Goal: Task Accomplishment & Management: Manage account settings

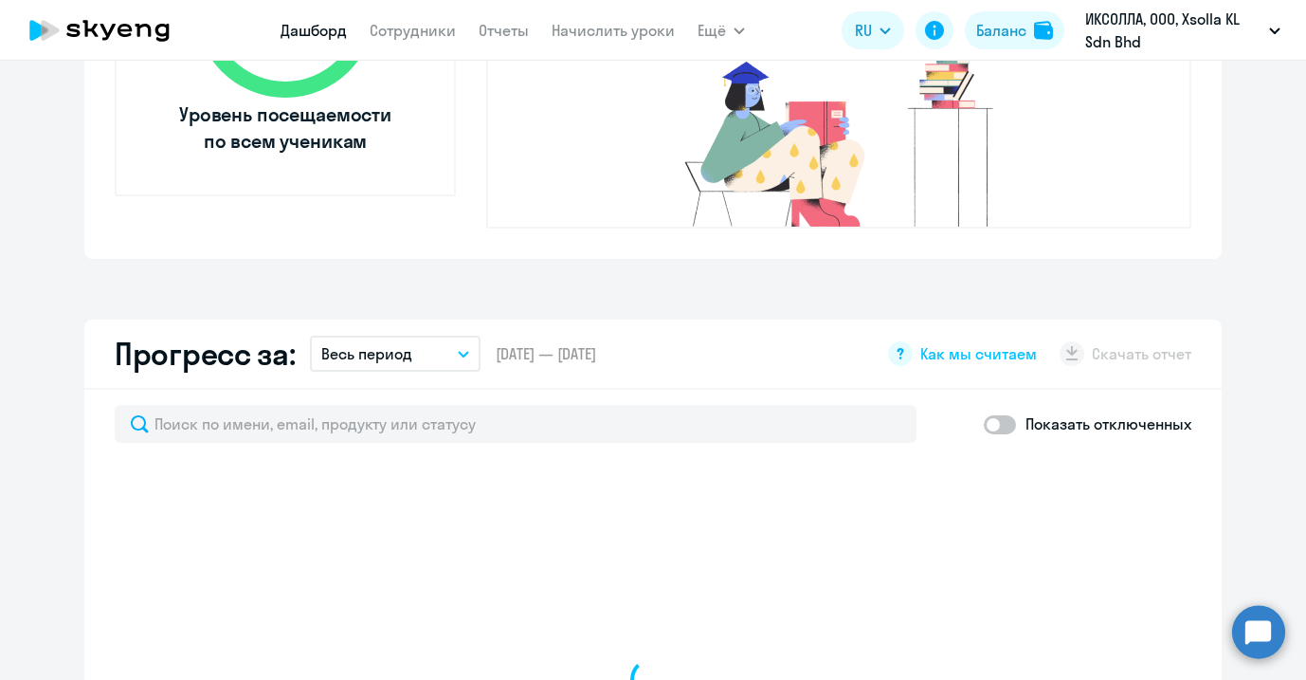
select select "30"
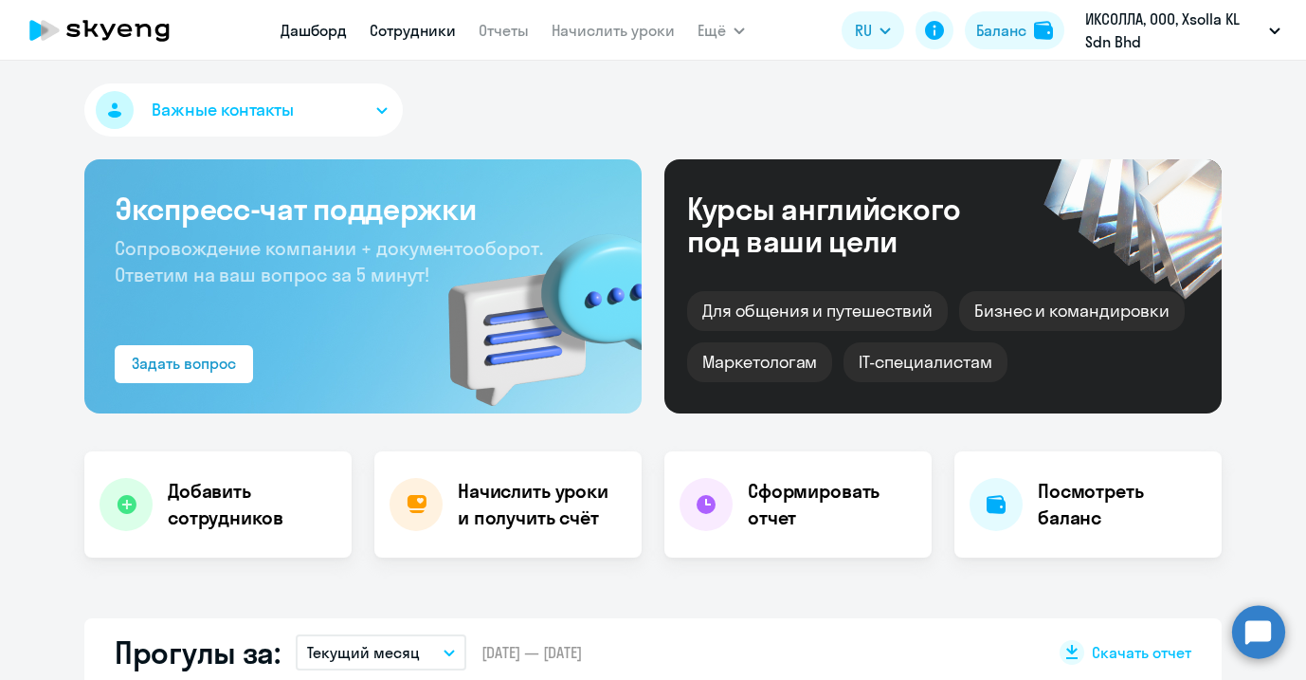
click at [403, 25] on link "Сотрудники" at bounding box center [413, 30] width 86 height 19
select select "30"
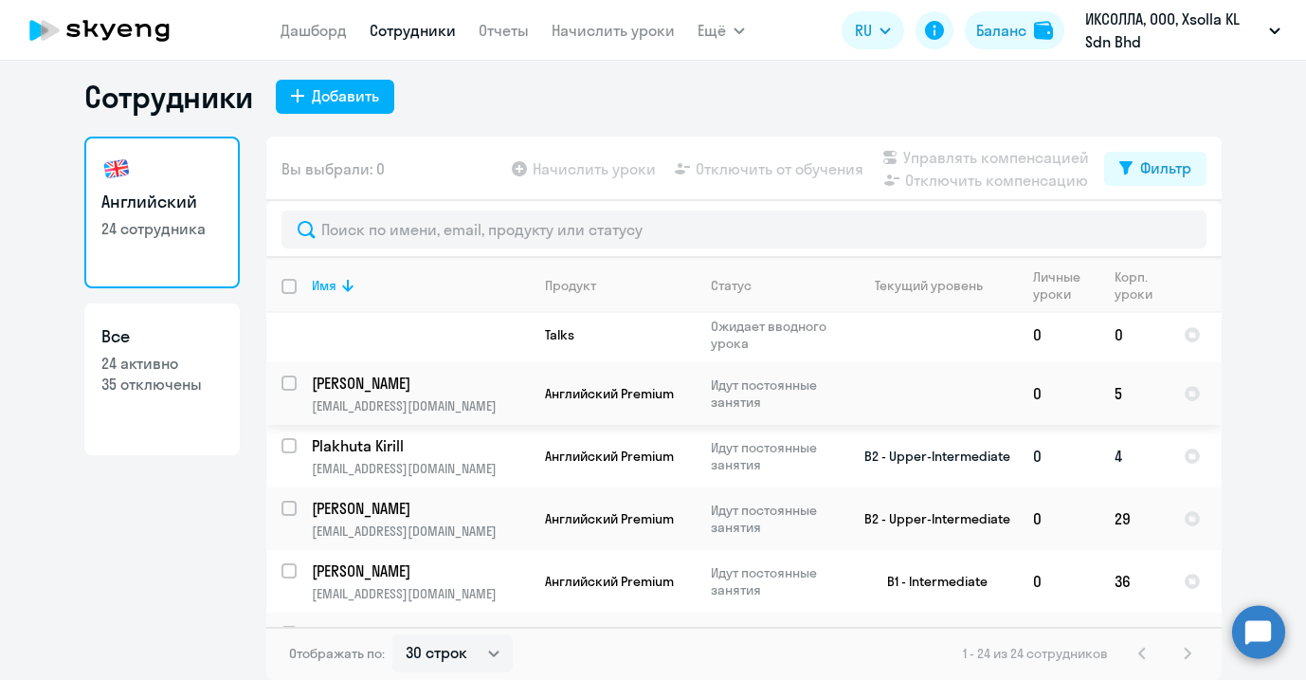
scroll to position [1448, 0]
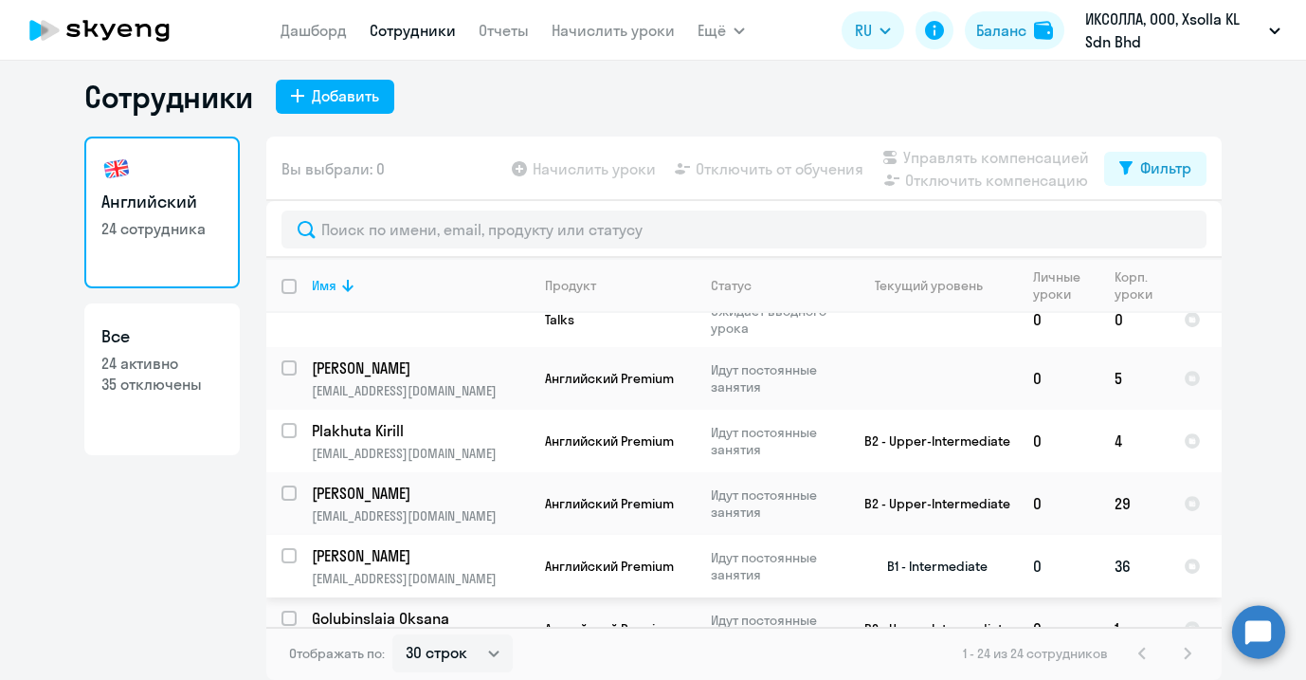
click at [1100, 545] on td "36" at bounding box center [1134, 566] width 69 height 63
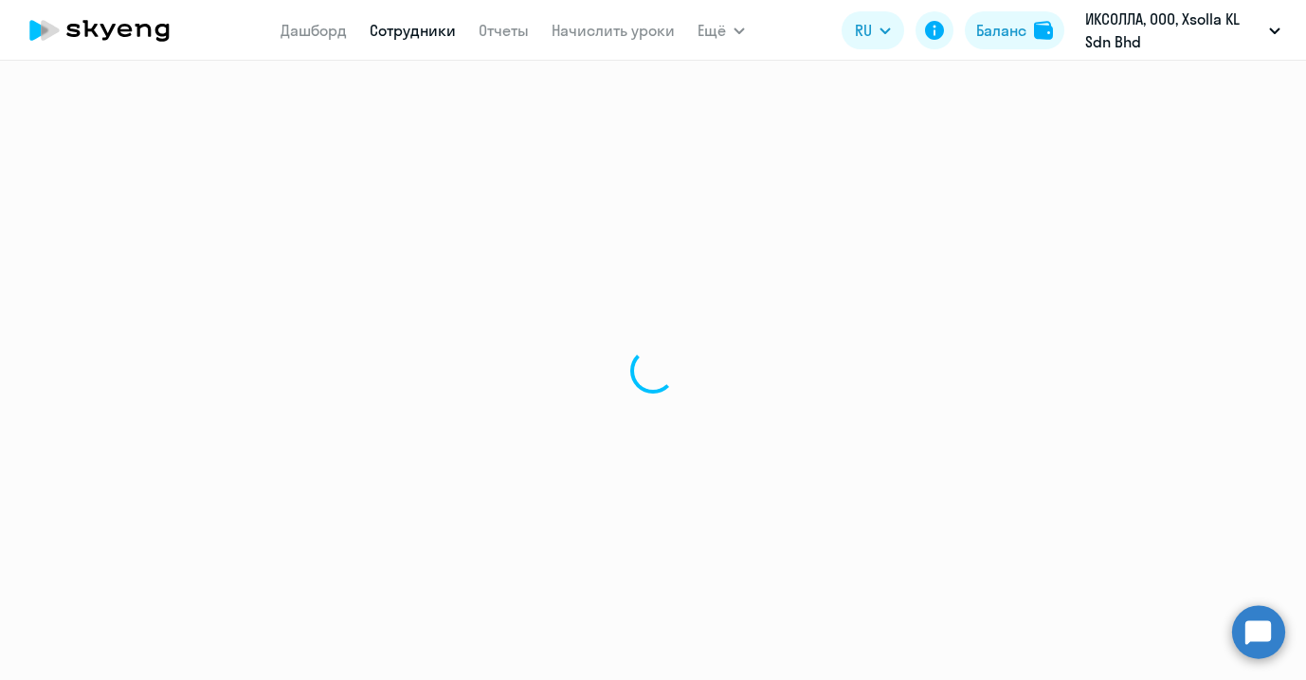
select select "english"
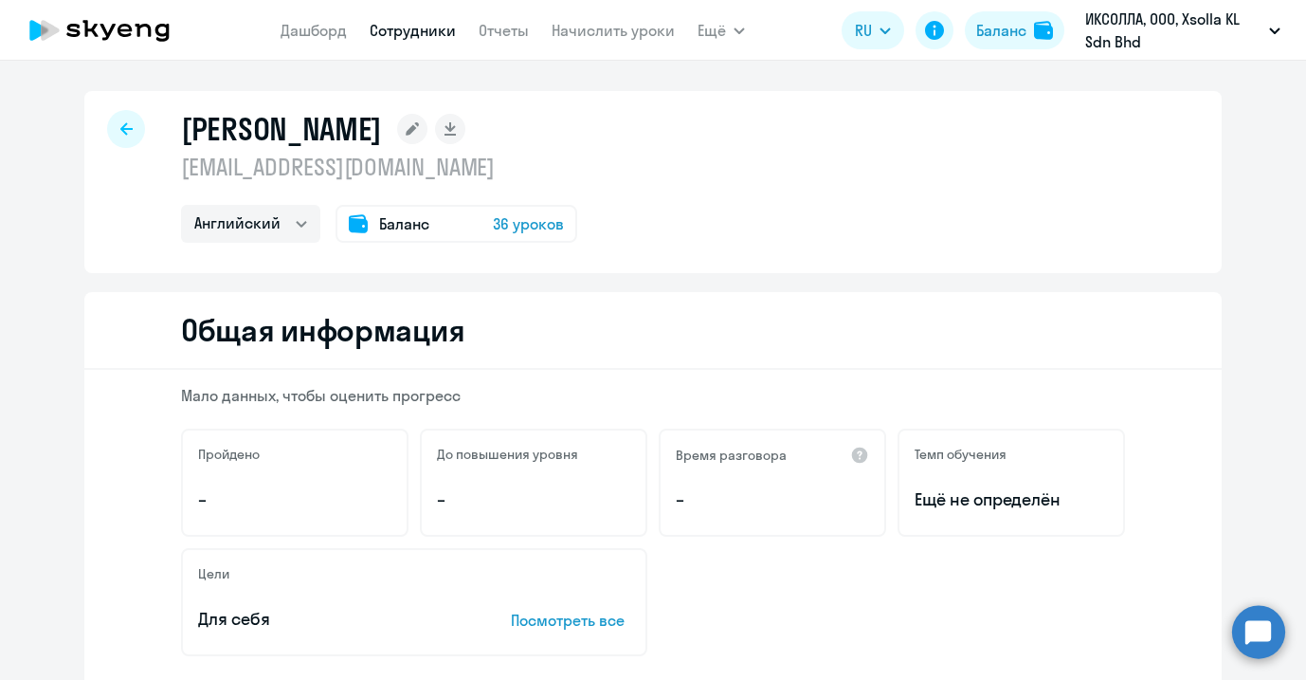
click at [427, 229] on div "Баланс 36 уроков" at bounding box center [457, 224] width 242 height 38
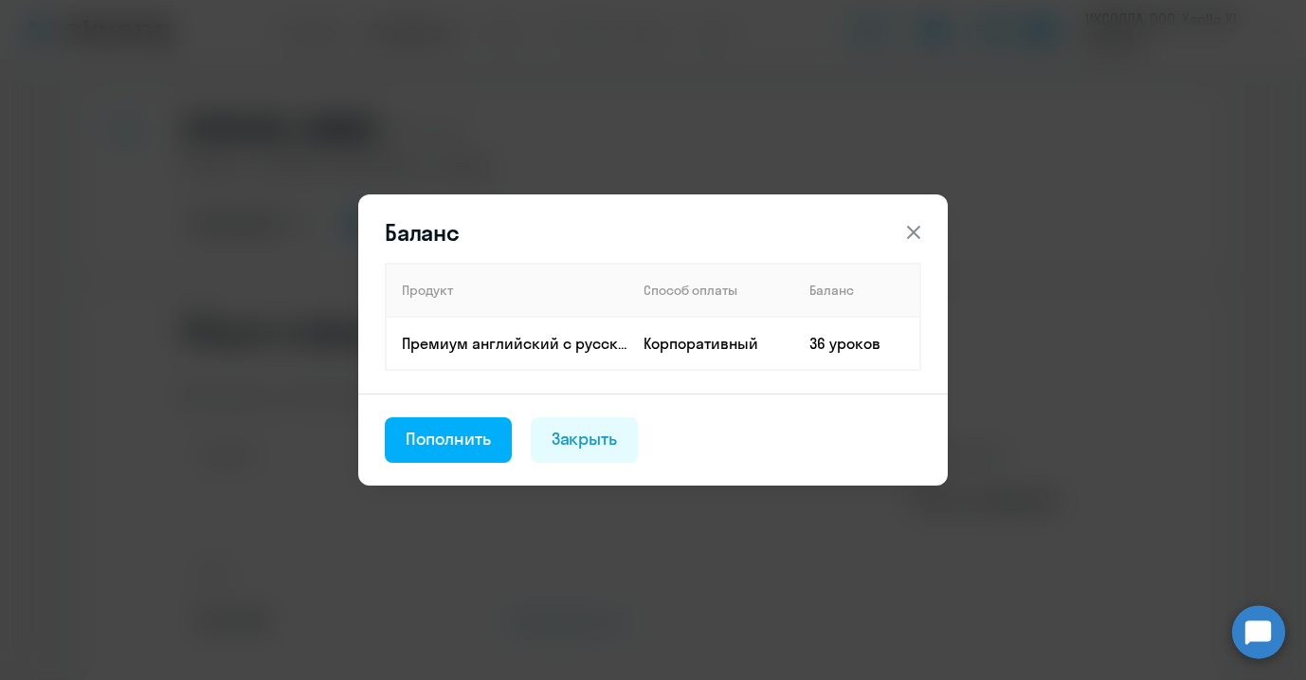
click at [900, 235] on button at bounding box center [914, 232] width 38 height 38
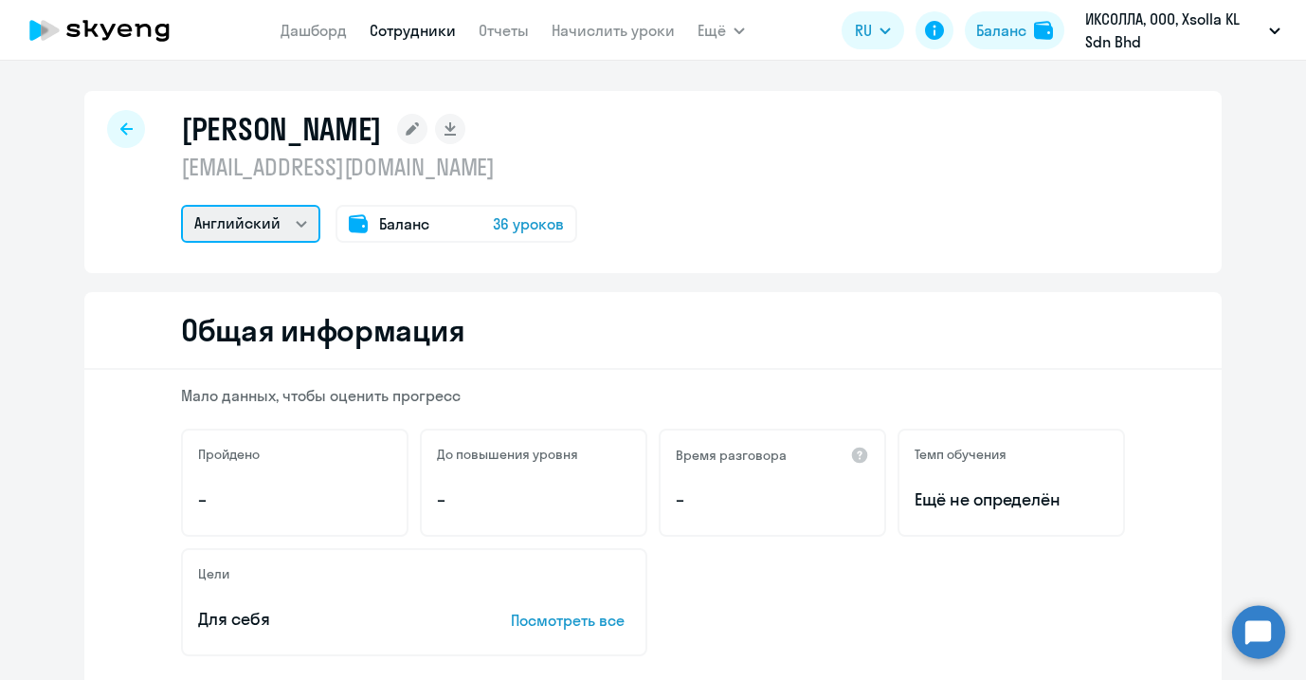
click at [269, 235] on select "Английский" at bounding box center [250, 224] width 139 height 38
click at [120, 127] on icon at bounding box center [126, 128] width 12 height 13
select select "30"
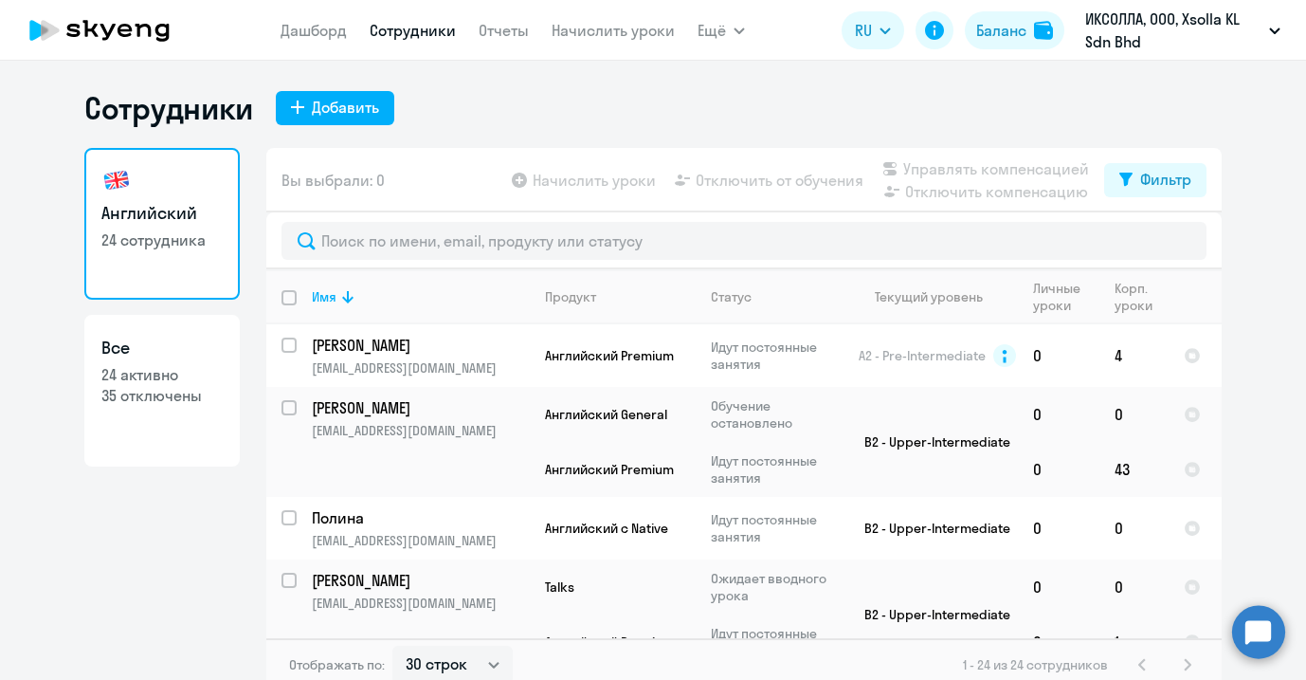
click at [183, 400] on p "35 отключены" at bounding box center [161, 395] width 121 height 21
select select "30"
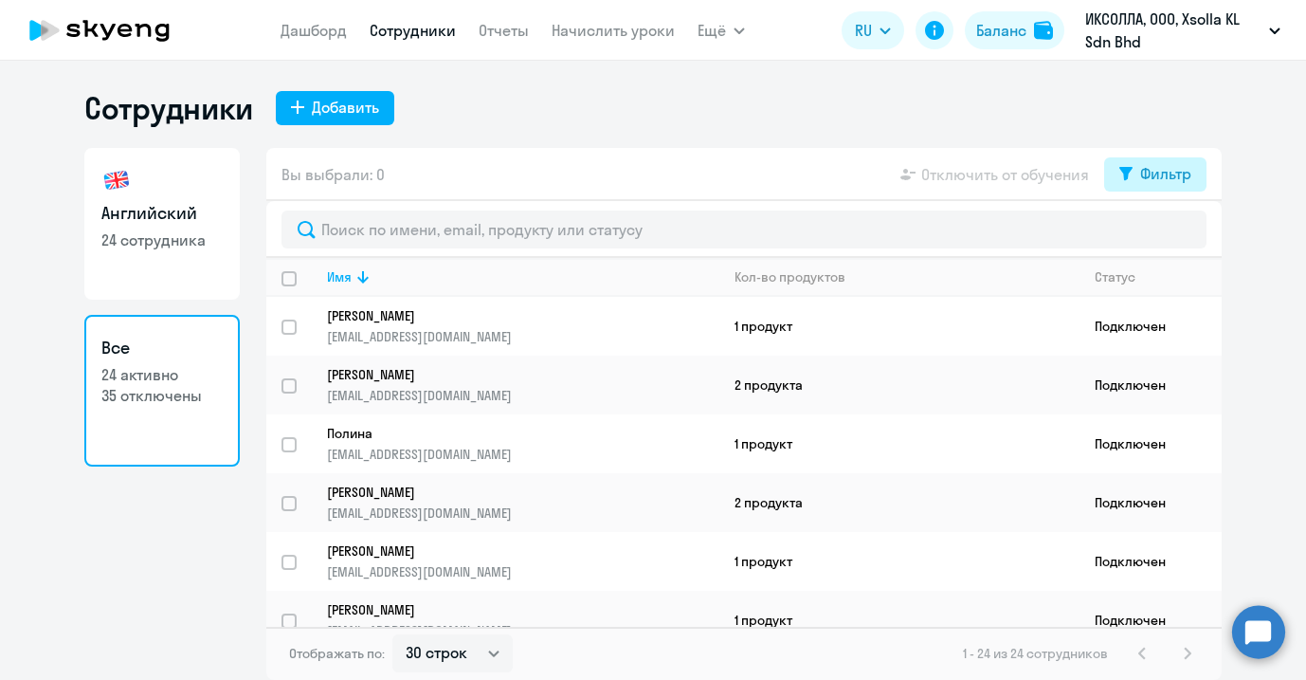
click at [1186, 169] on div "Фильтр" at bounding box center [1165, 173] width 51 height 23
click at [138, 201] on h3 "Английский" at bounding box center [161, 213] width 121 height 25
select select "30"
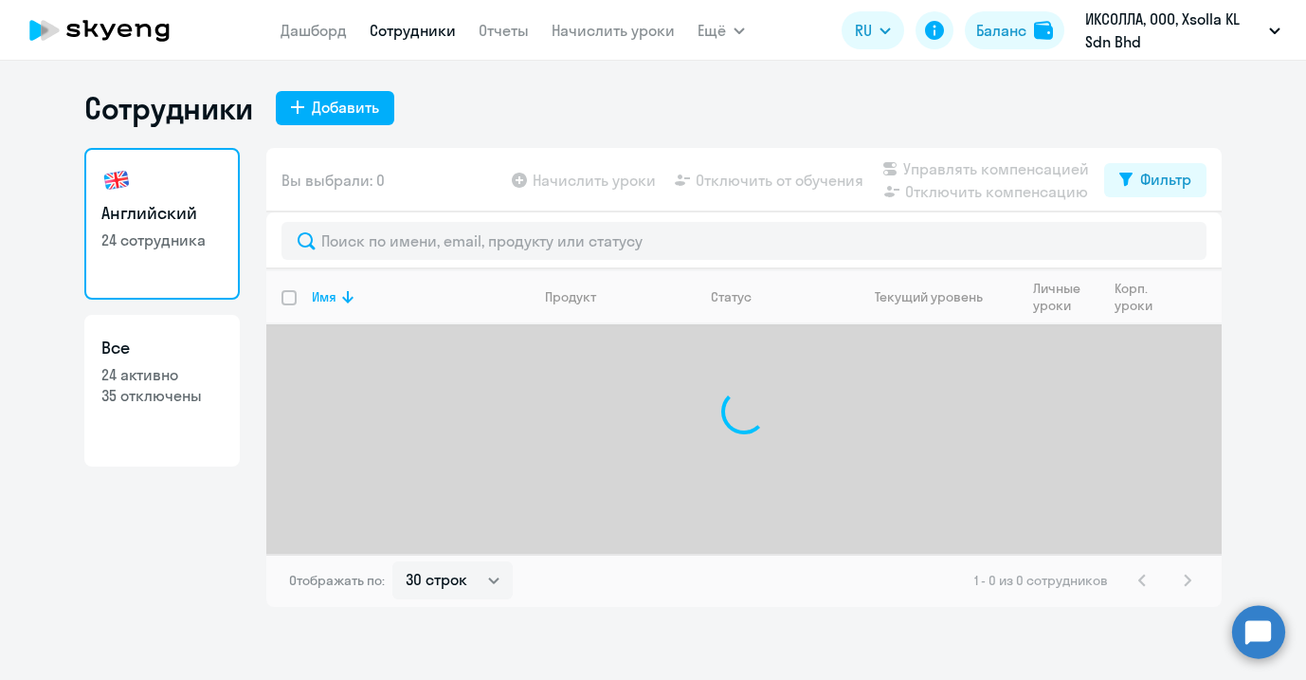
drag, startPoint x: 138, startPoint y: 201, endPoint x: 156, endPoint y: 203, distance: 18.1
click at [138, 201] on h3 "Английский" at bounding box center [161, 213] width 121 height 25
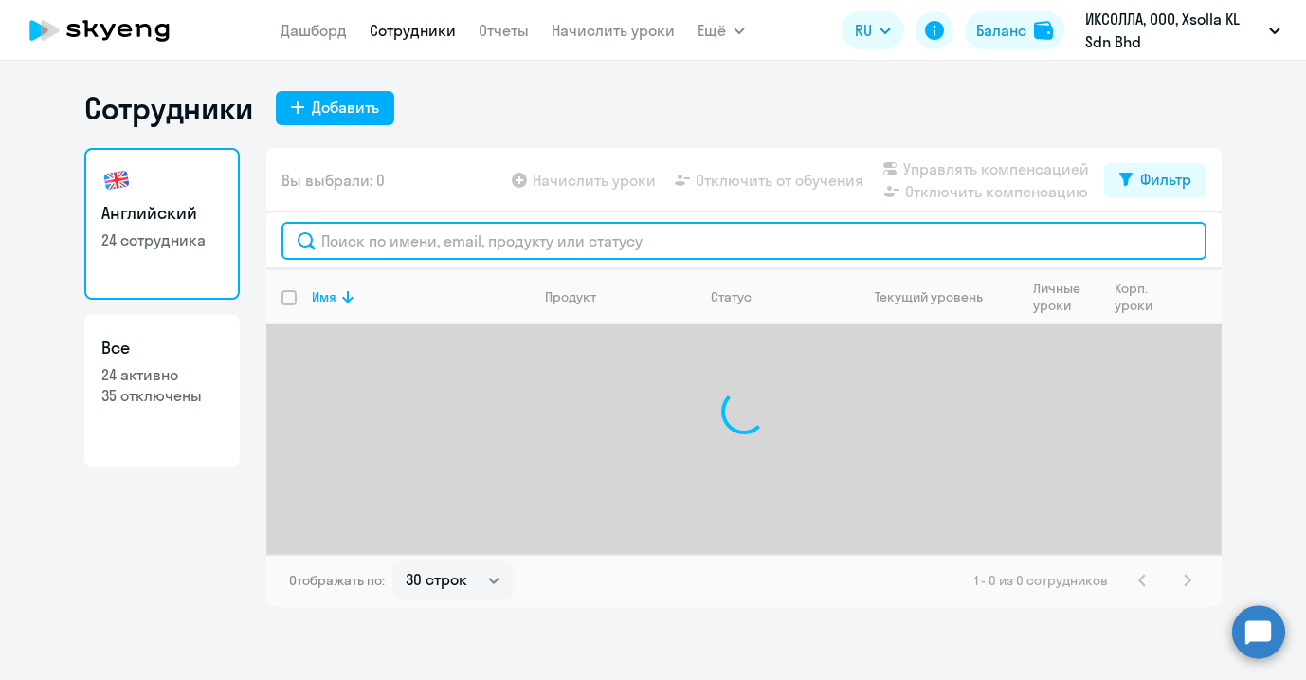
click at [436, 251] on input "text" at bounding box center [744, 241] width 925 height 38
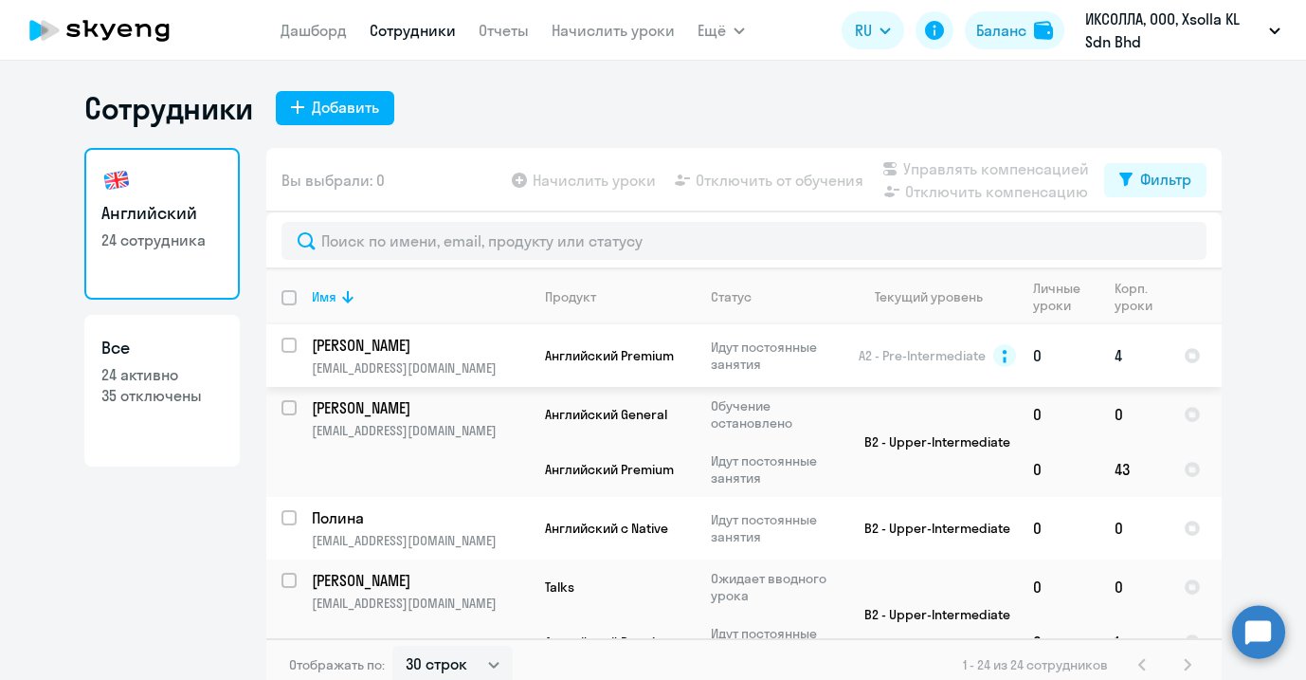
click at [1100, 357] on td "4" at bounding box center [1134, 355] width 69 height 63
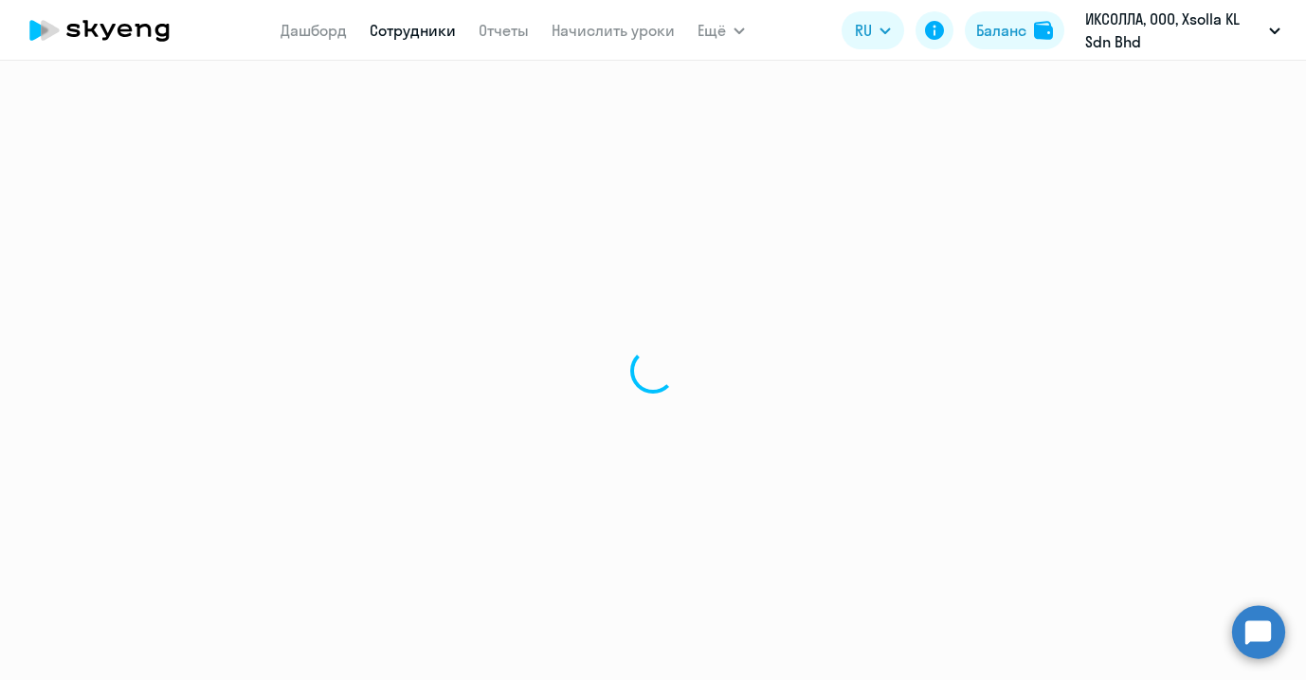
select select "english"
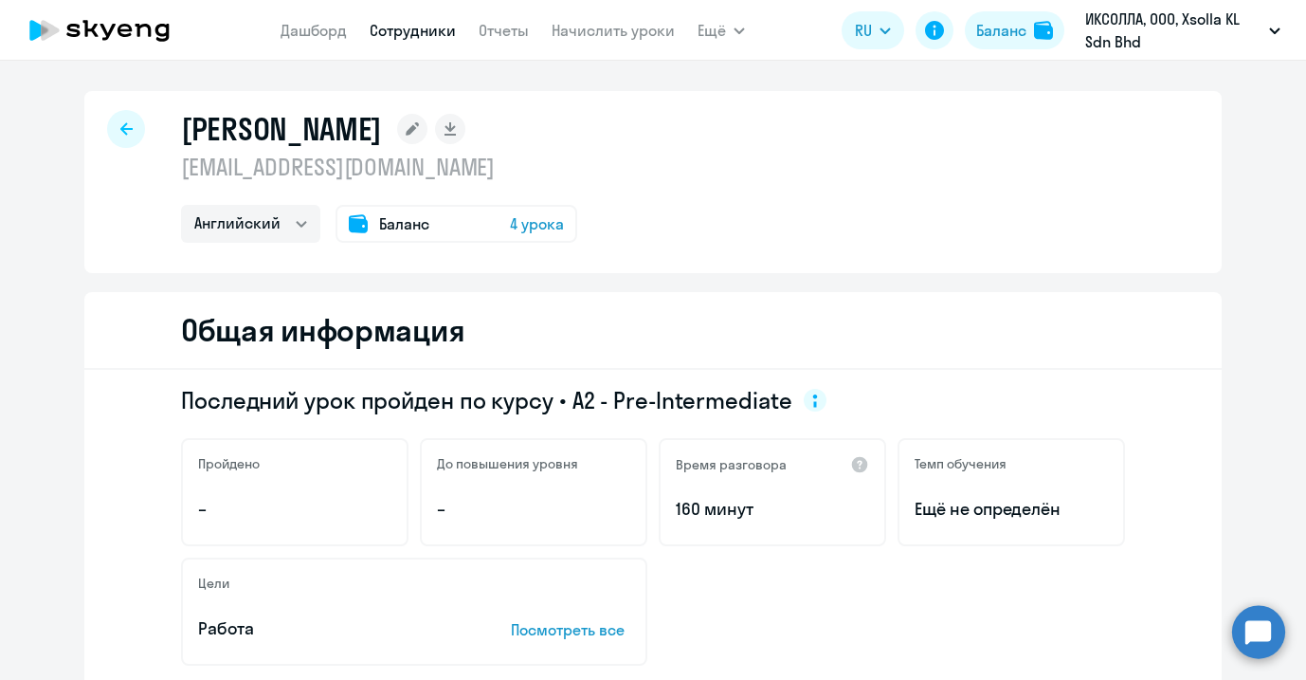
click at [500, 227] on div "Баланс 4 урока" at bounding box center [457, 224] width 242 height 38
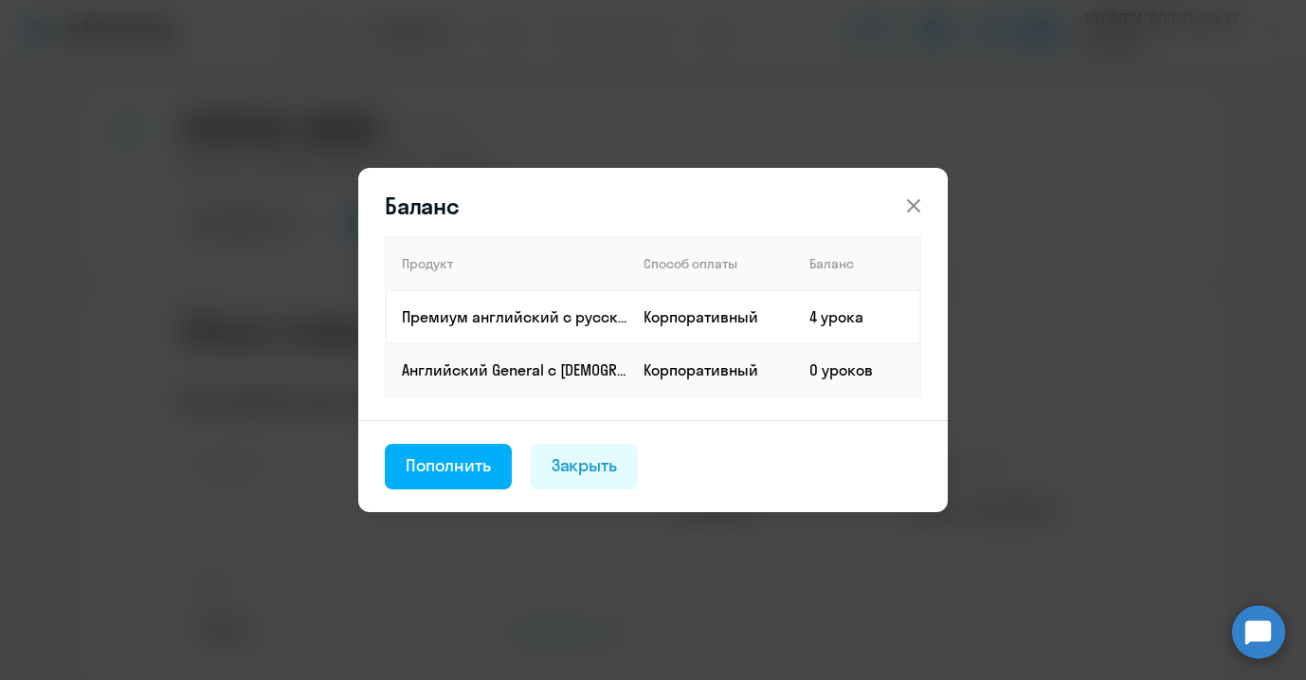
click at [922, 212] on icon at bounding box center [913, 205] width 23 height 23
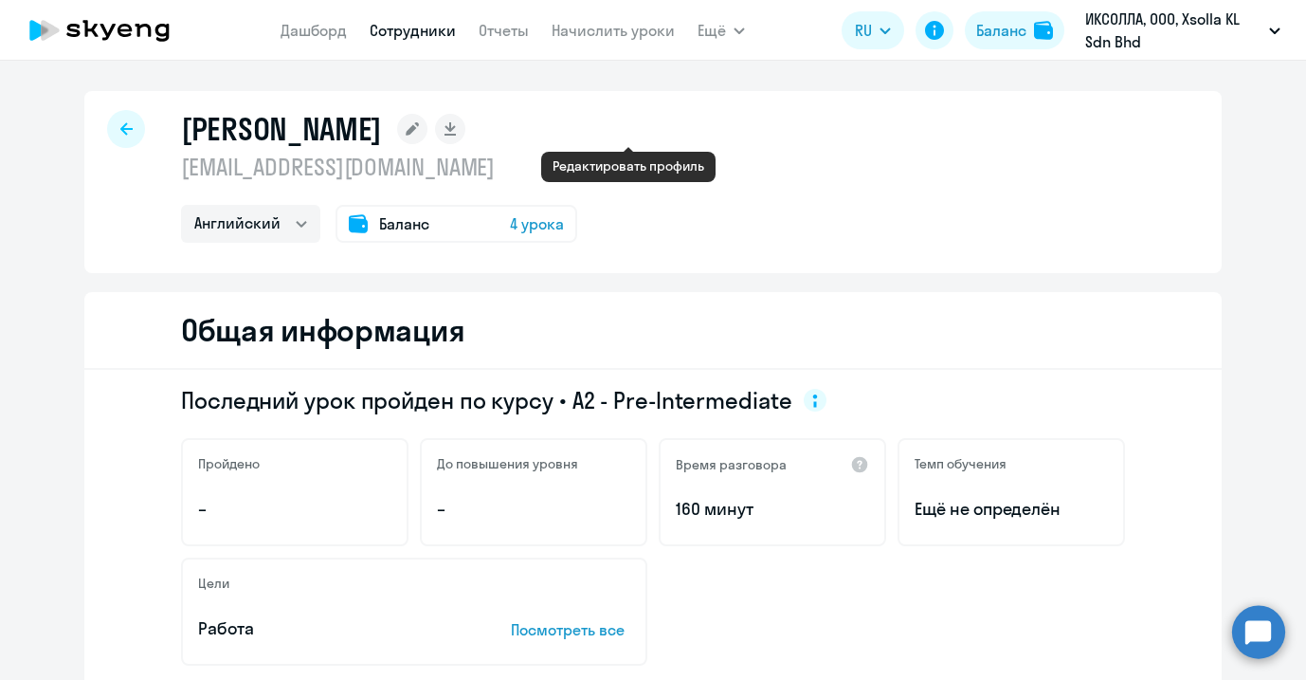
click at [427, 135] on rect at bounding box center [412, 129] width 30 height 30
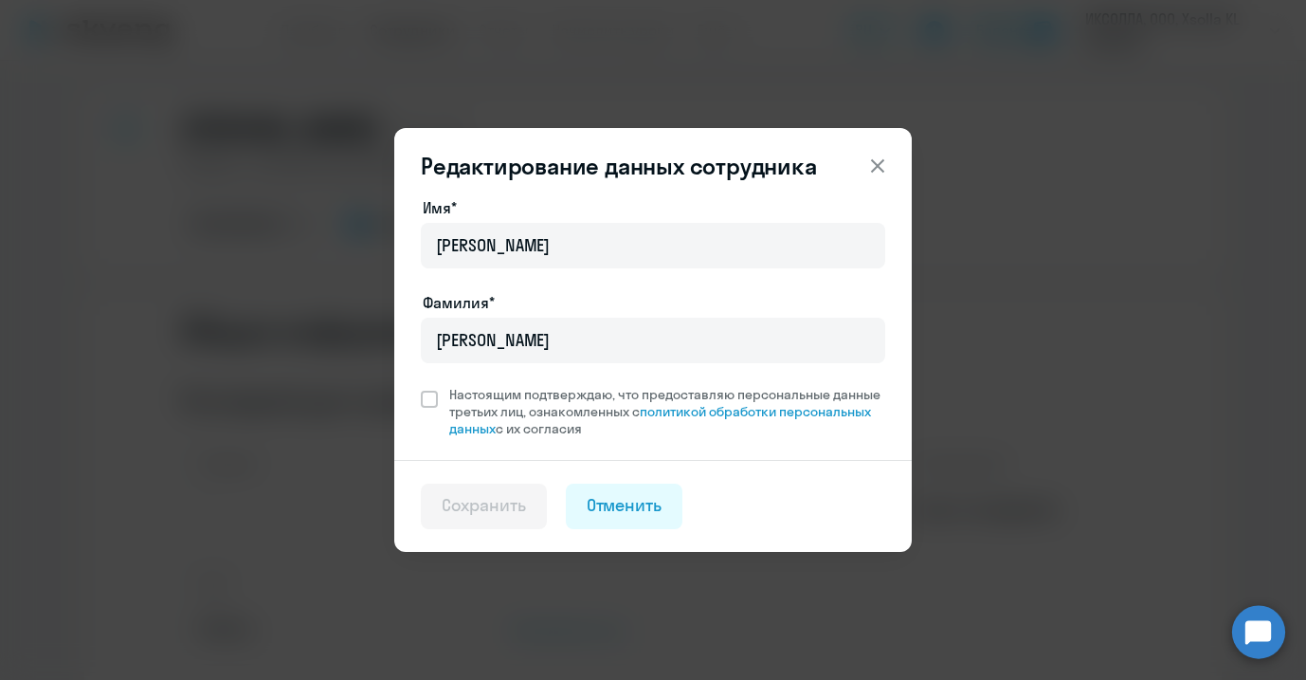
click at [892, 159] on button at bounding box center [878, 166] width 38 height 38
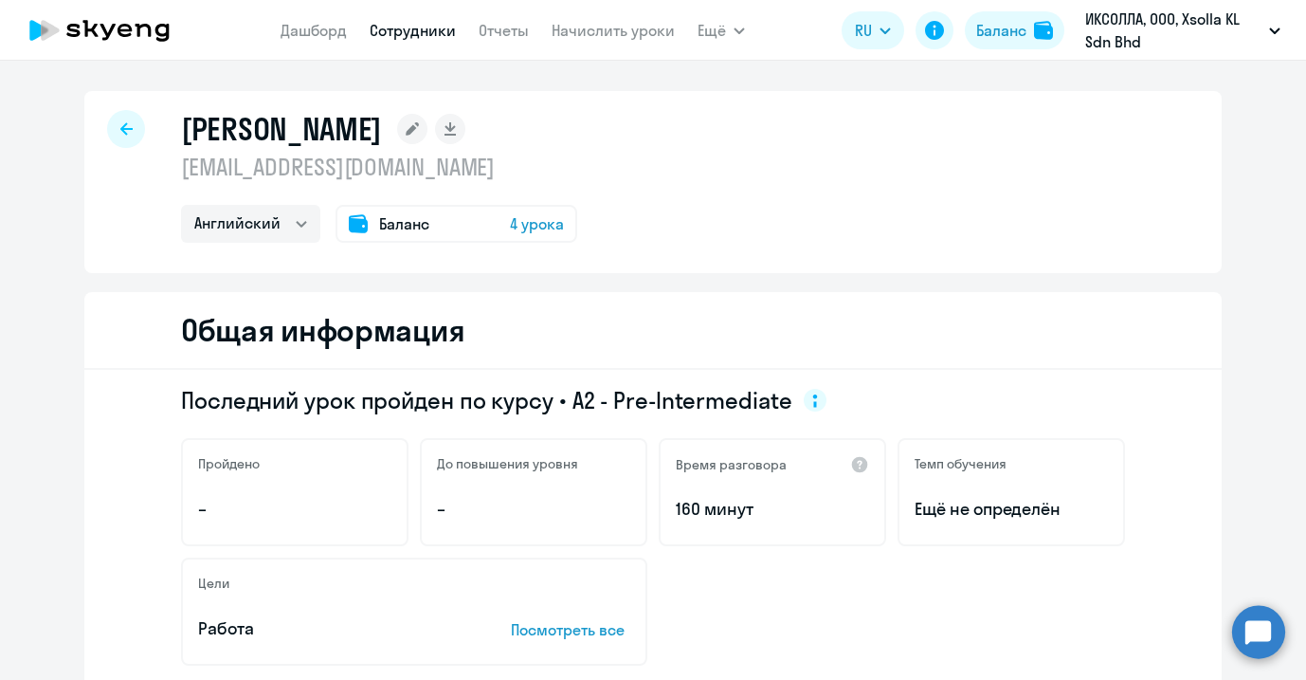
click at [120, 127] on icon at bounding box center [126, 128] width 12 height 13
select select "30"
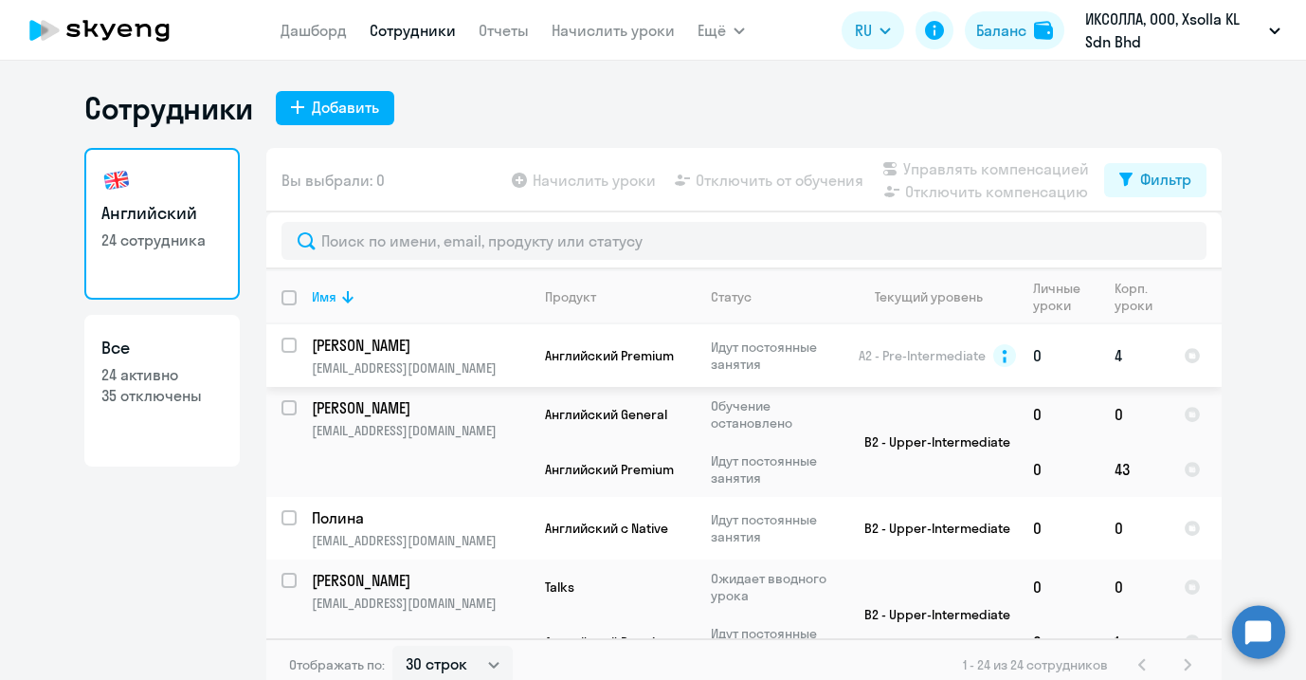
click at [282, 346] on input "select row 16272988" at bounding box center [301, 356] width 38 height 38
checkbox input "true"
click at [775, 183] on span "Отключить от обучения" at bounding box center [780, 180] width 168 height 23
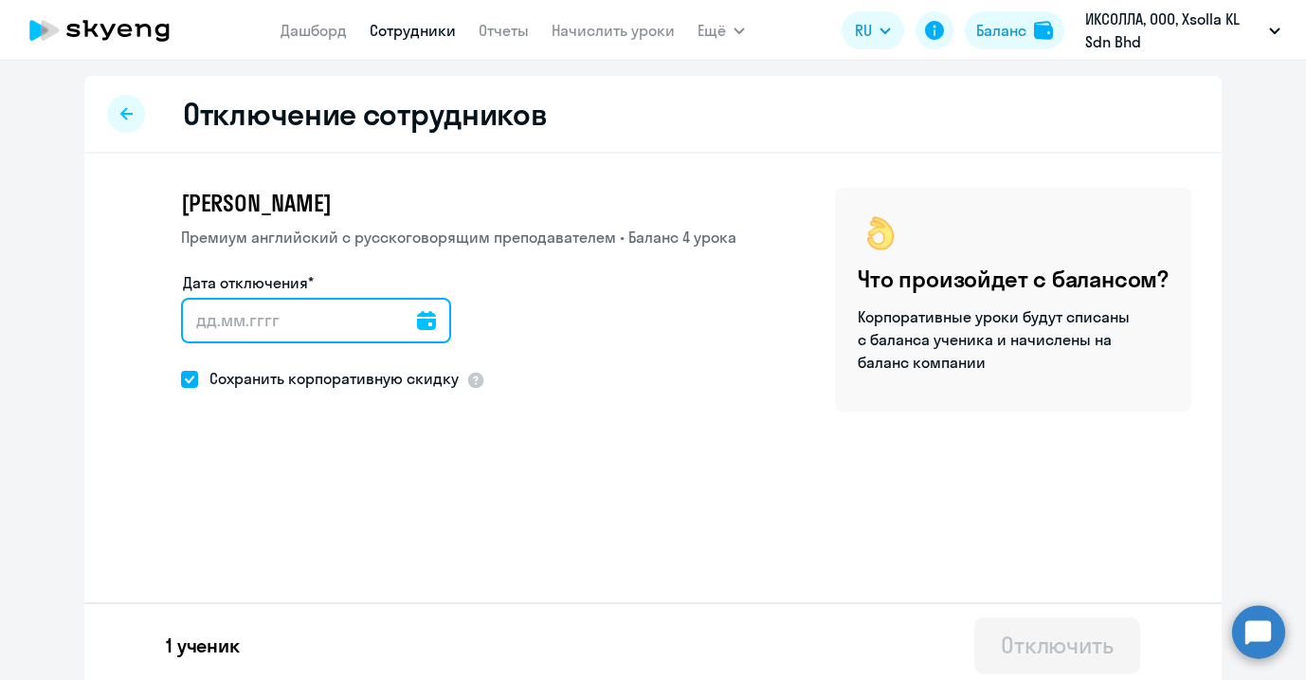
click at [285, 321] on input "Дата отключения*" at bounding box center [316, 320] width 270 height 45
type input "[DATE]"
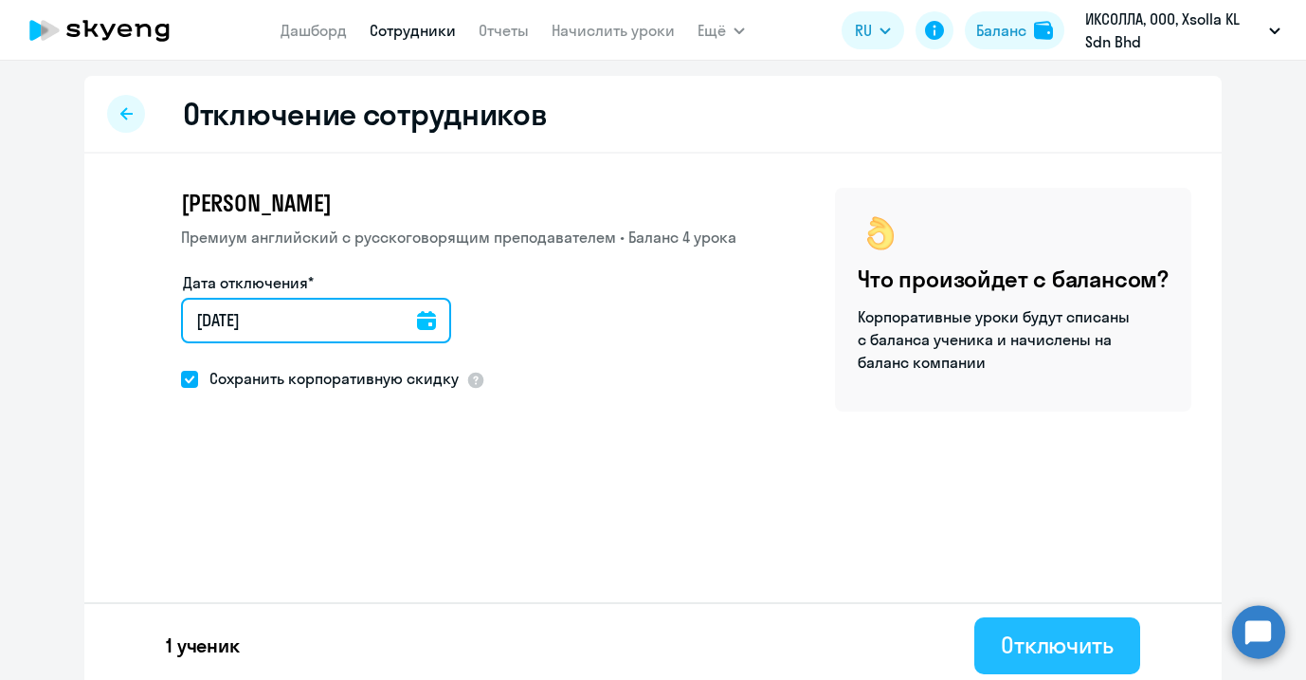
type input "[DATE]"
click at [1021, 647] on div "Отключить" at bounding box center [1057, 644] width 113 height 30
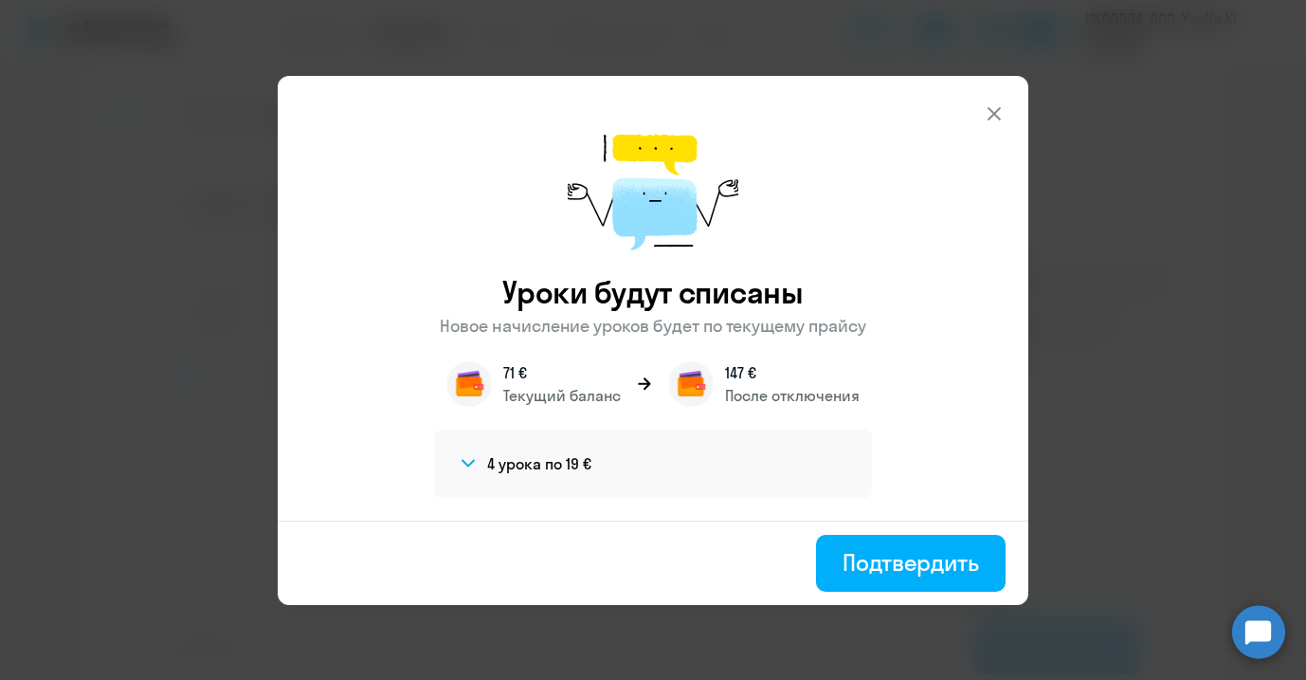
click at [497, 458] on h4 "4 урока по 19 €" at bounding box center [539, 463] width 104 height 21
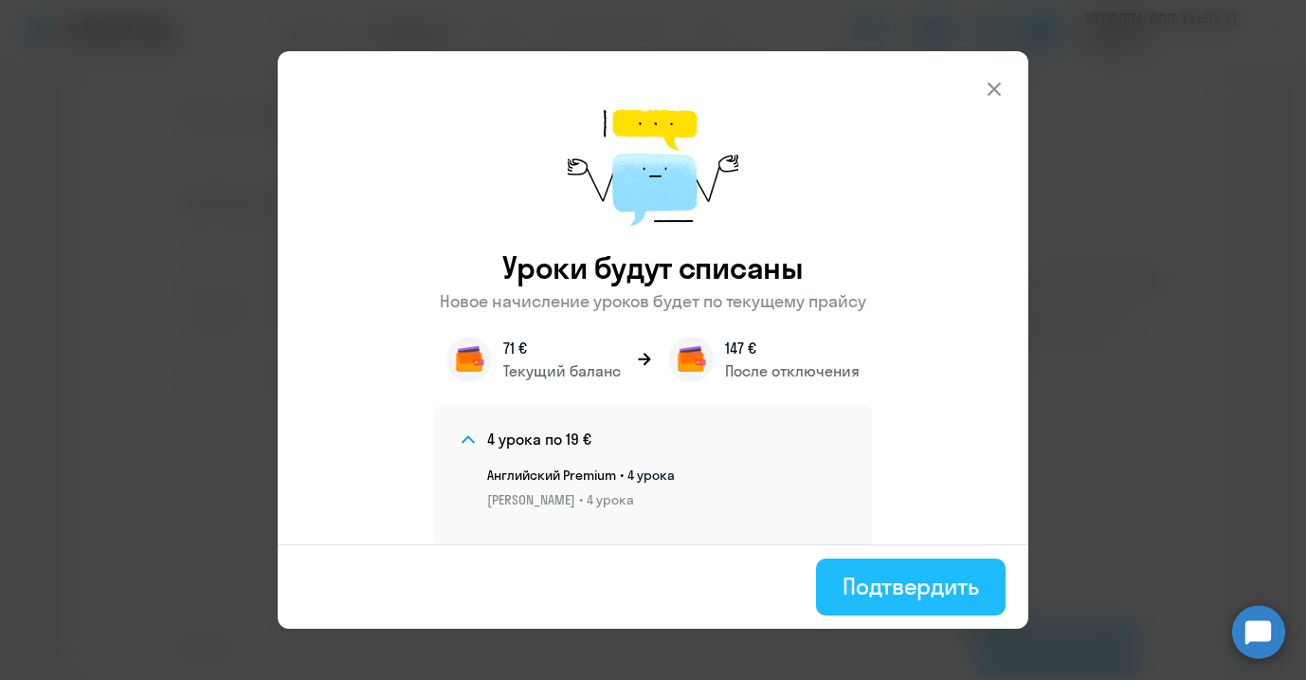
click at [933, 589] on div "Подтвердить" at bounding box center [911, 586] width 136 height 30
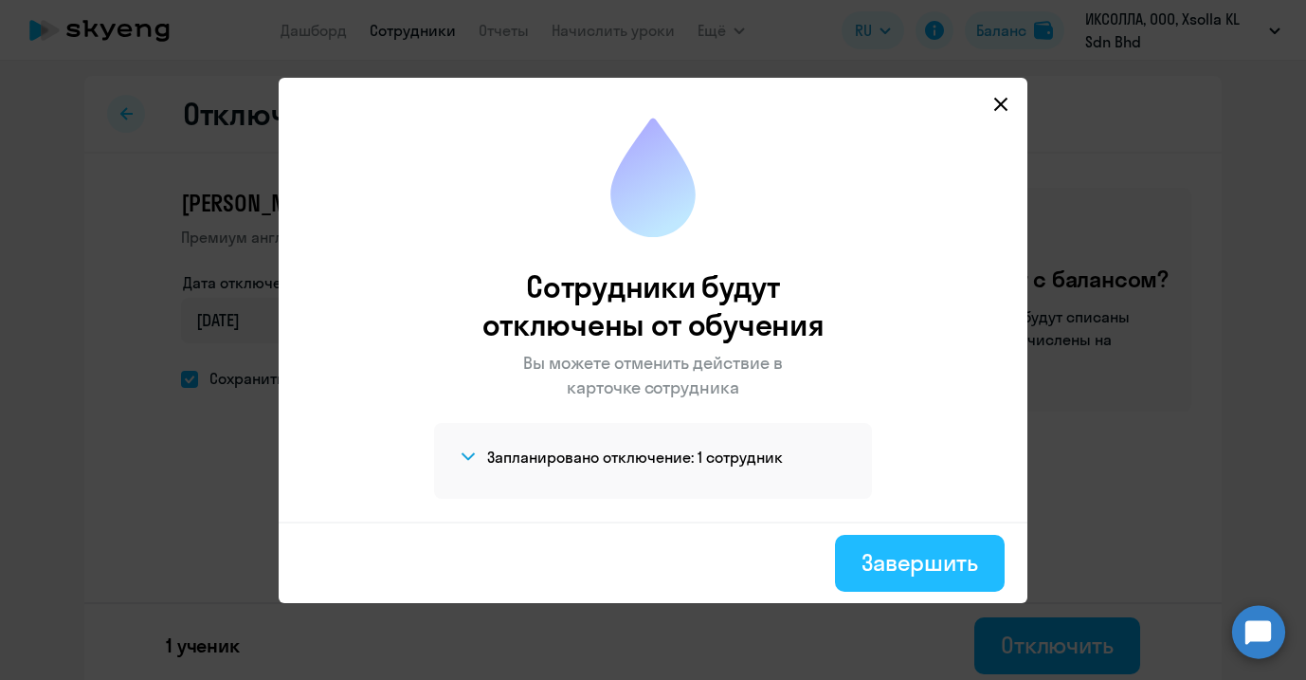
click at [908, 563] on div "Завершить" at bounding box center [920, 562] width 117 height 30
select select "30"
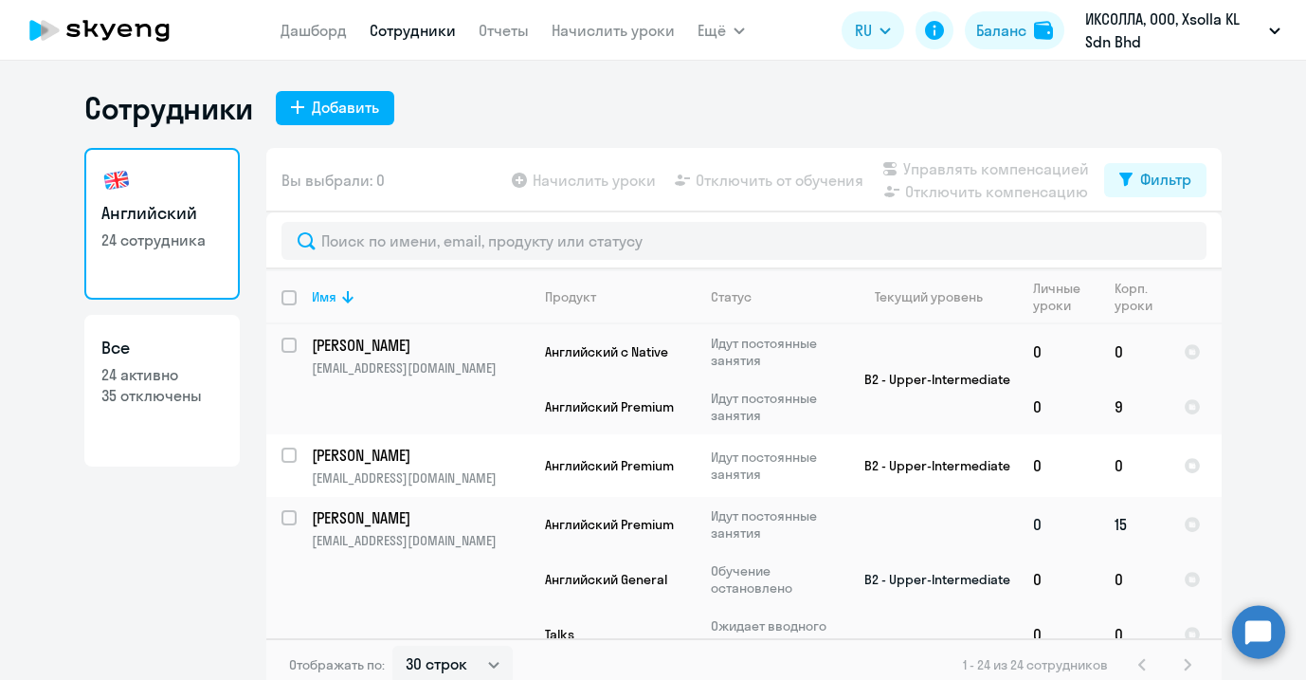
scroll to position [758, 0]
click at [282, 512] on input "select row 37868221" at bounding box center [301, 531] width 38 height 38
checkbox input "true"
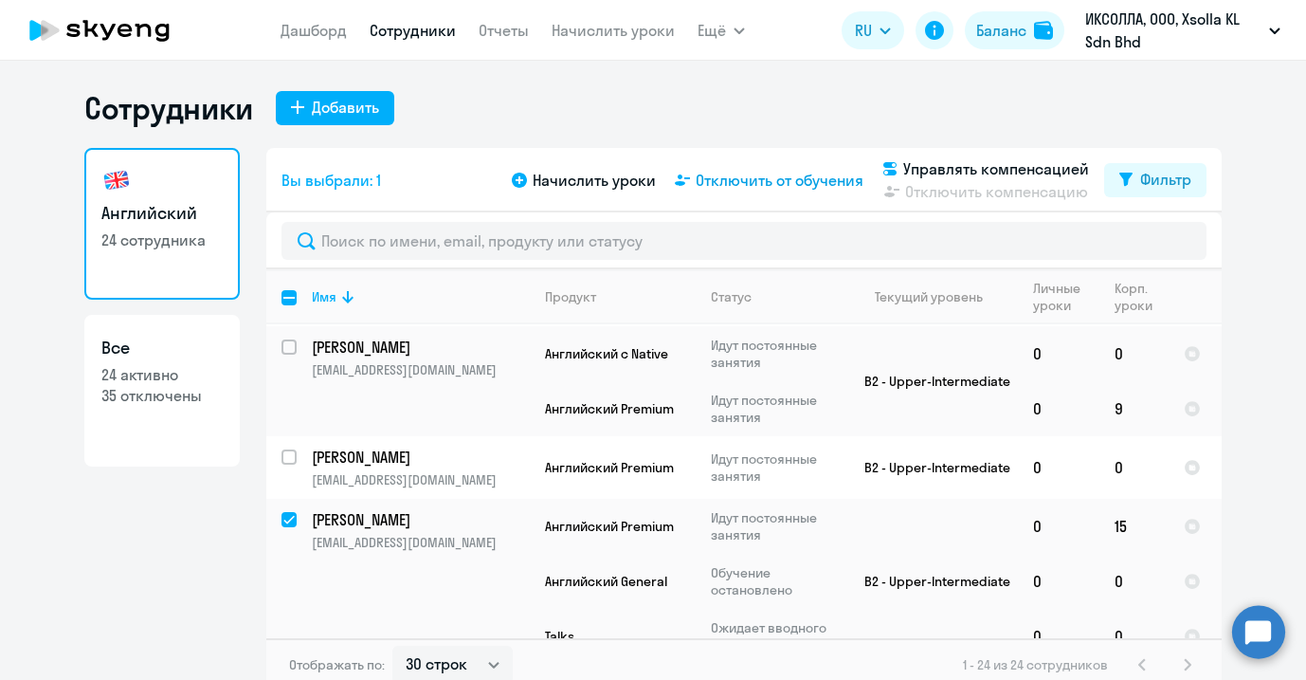
click at [767, 180] on span "Отключить от обучения" at bounding box center [780, 180] width 168 height 23
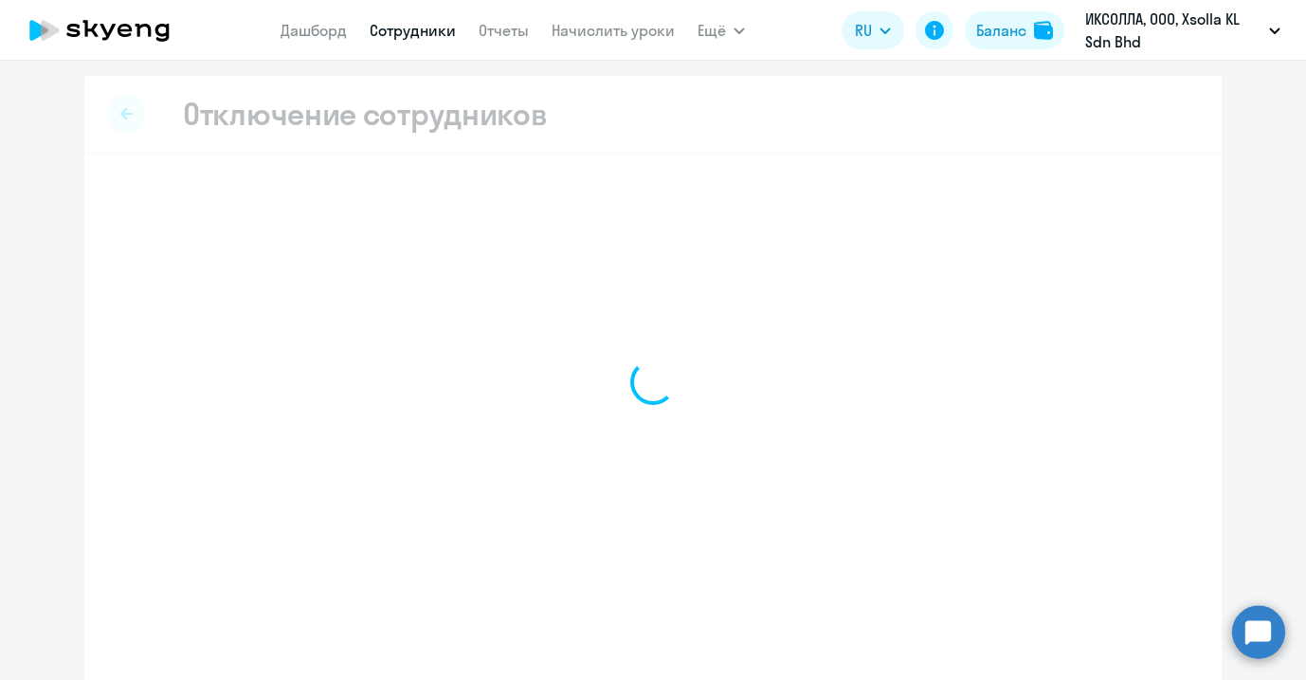
select select "all"
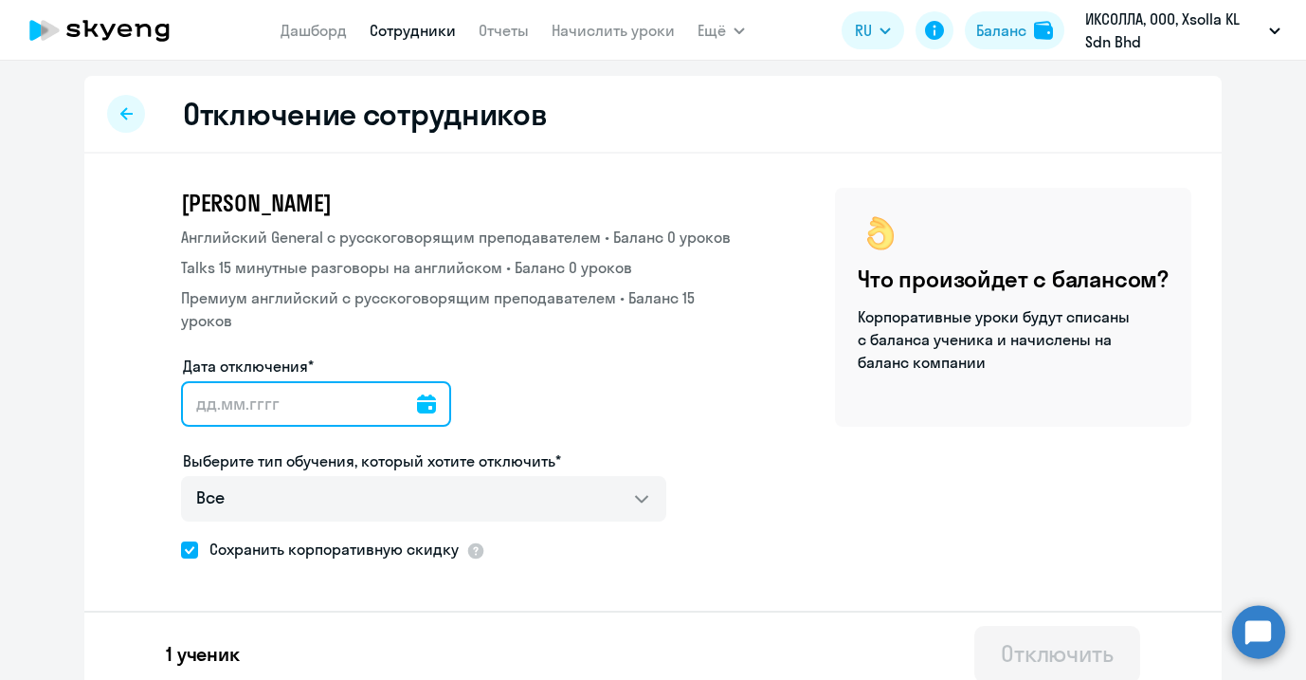
click at [282, 416] on input "Дата отключения*" at bounding box center [316, 403] width 270 height 45
type input "[DATE]"
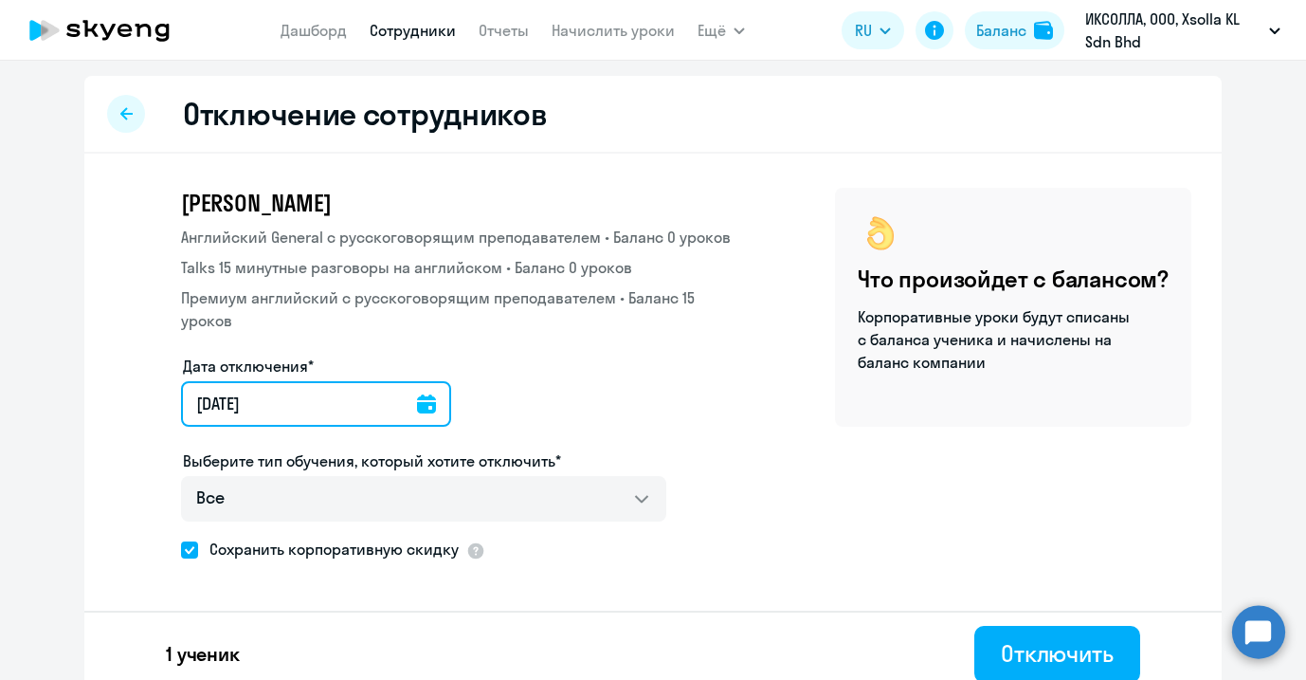
type input "[DATE]"
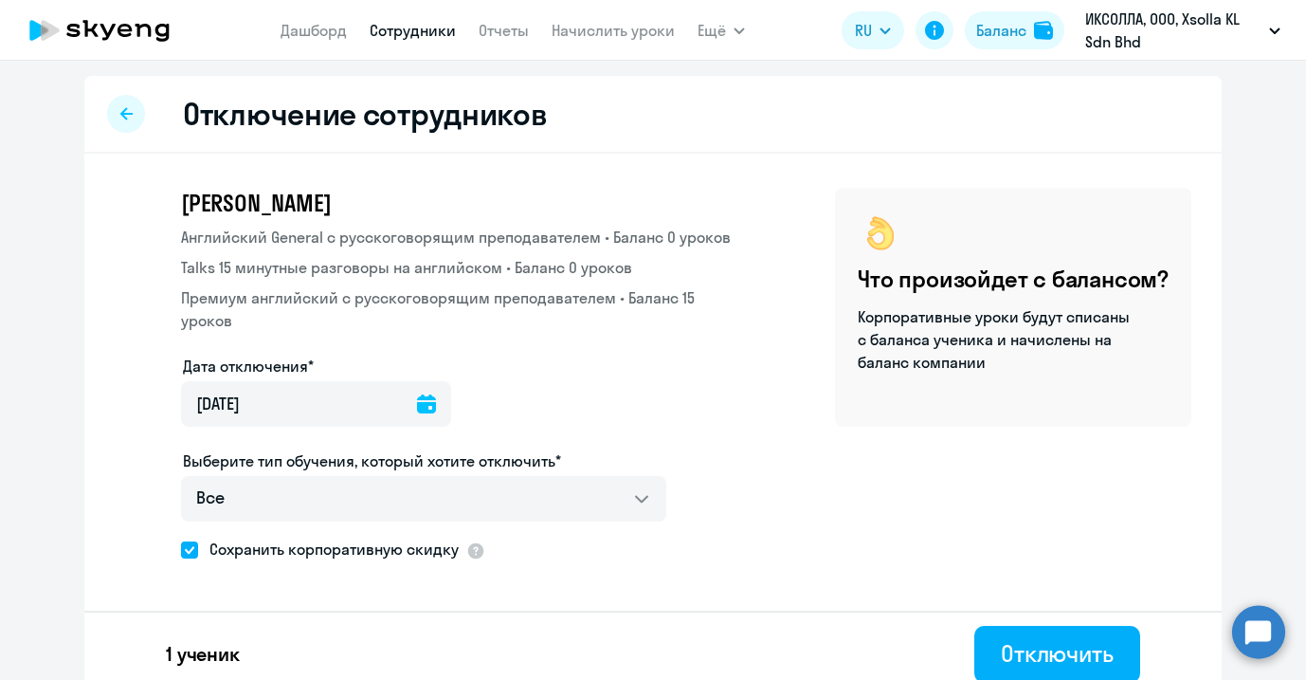
click at [337, 546] on span "Сохранить корпоративную скидку" at bounding box center [328, 548] width 261 height 23
click at [181, 549] on input "Сохранить корпоративную скидку" at bounding box center [180, 549] width 1 height 1
checkbox input "false"
click at [1063, 648] on div "Отключить" at bounding box center [1057, 653] width 113 height 30
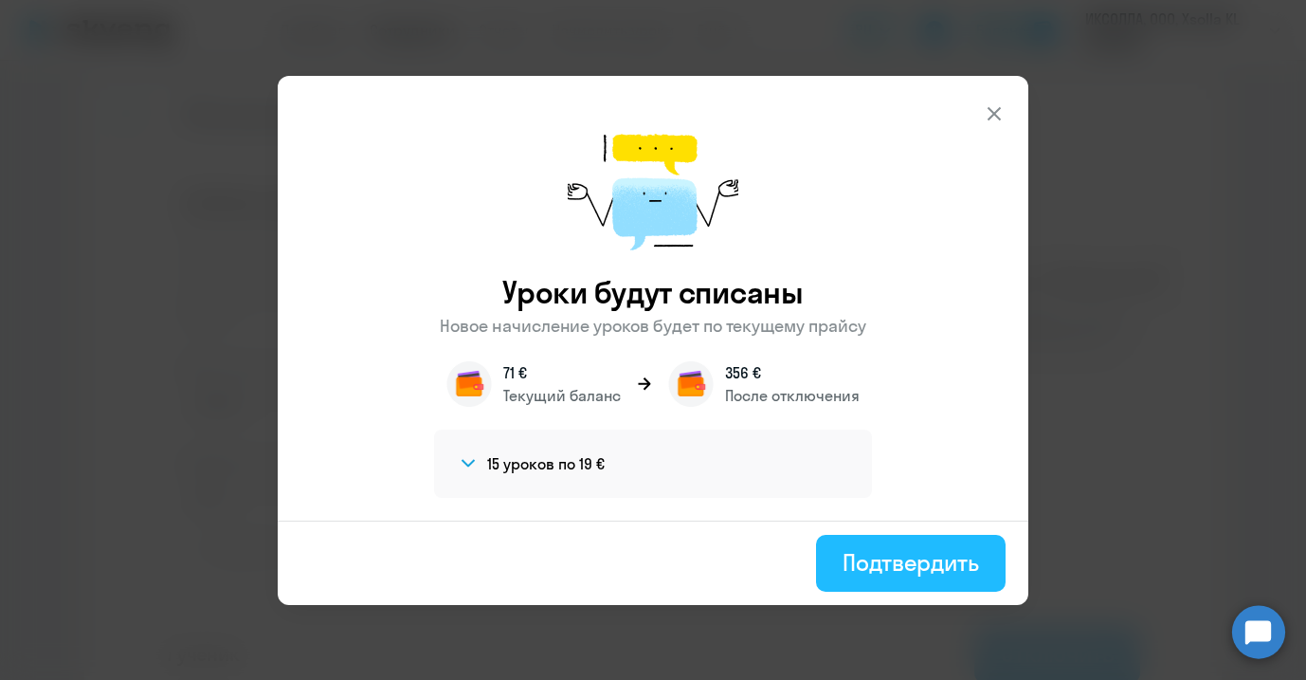
click at [945, 561] on div "Подтвердить" at bounding box center [911, 562] width 136 height 30
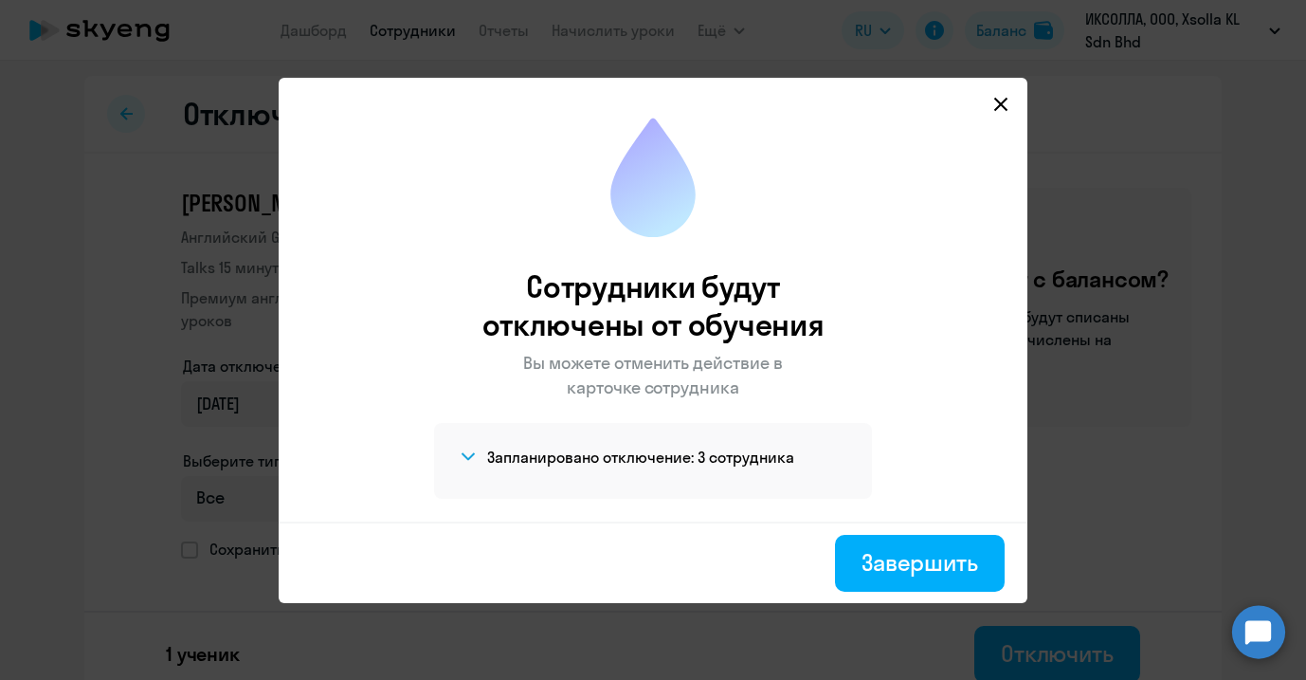
click at [999, 101] on icon at bounding box center [1000, 103] width 13 height 13
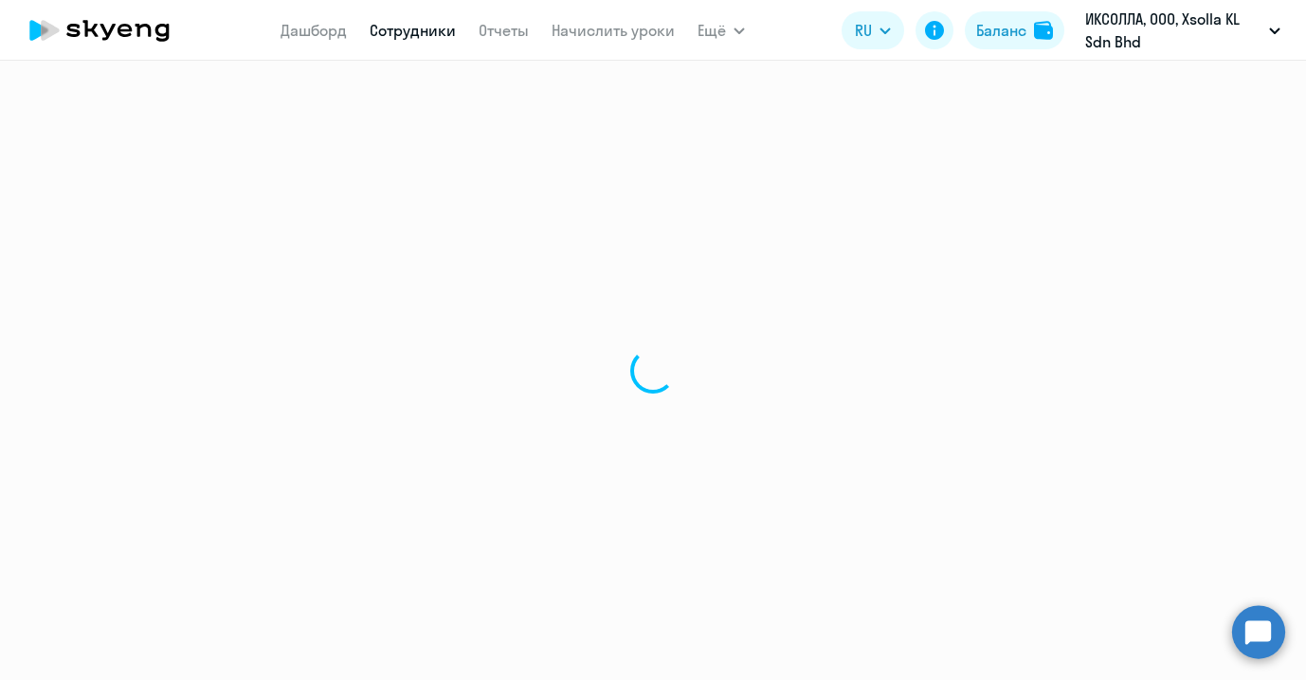
select select "30"
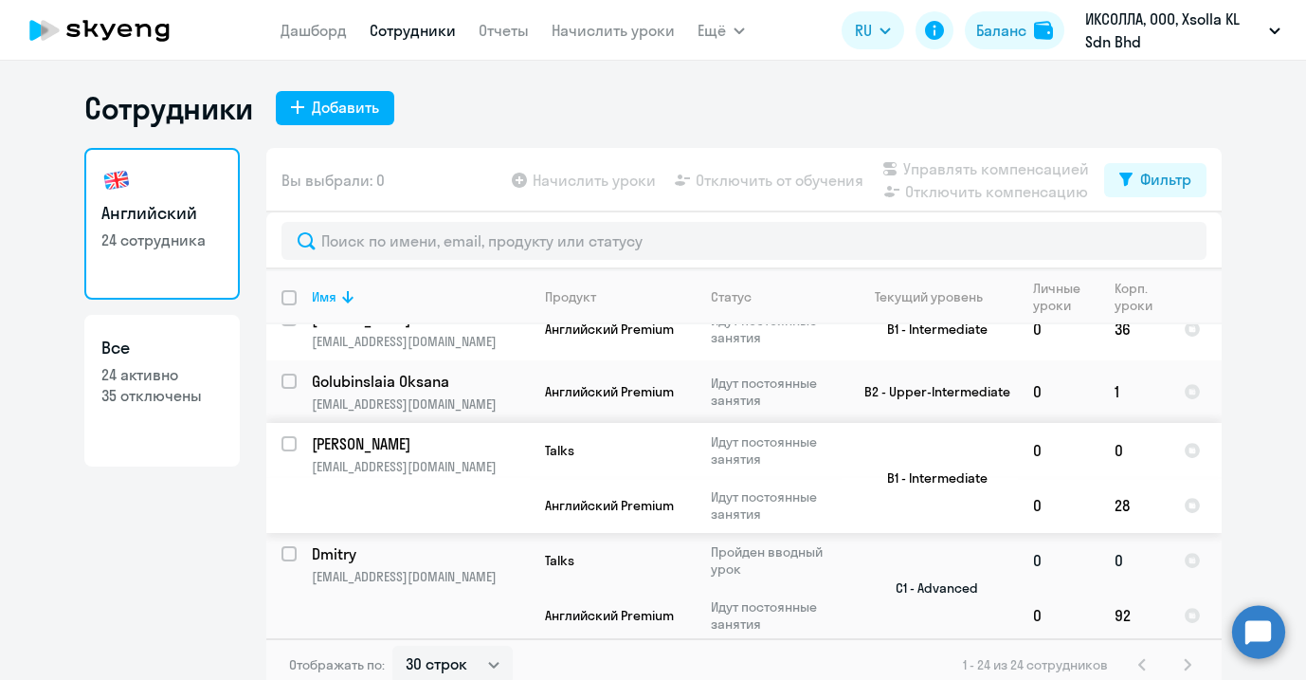
scroll to position [1663, 0]
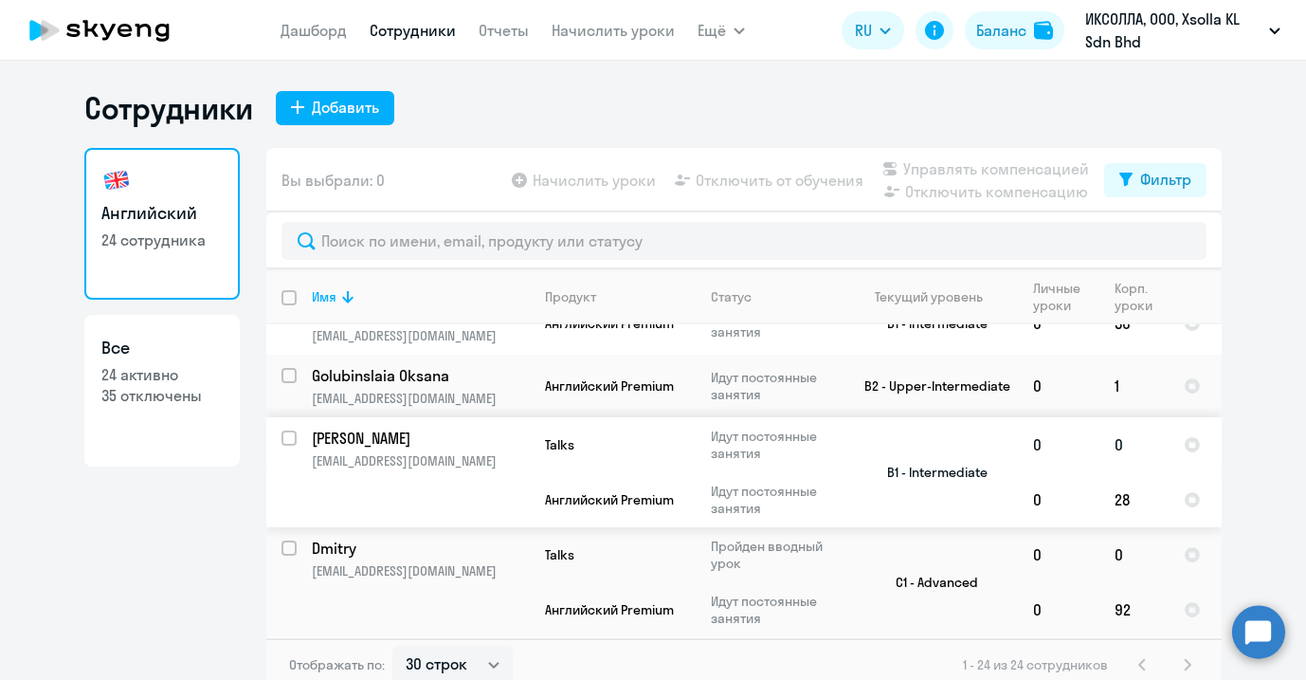
click at [282, 430] on input "select row 37380729" at bounding box center [301, 449] width 38 height 38
checkbox input "true"
click at [739, 184] on span "Отключить от обучения" at bounding box center [780, 180] width 168 height 23
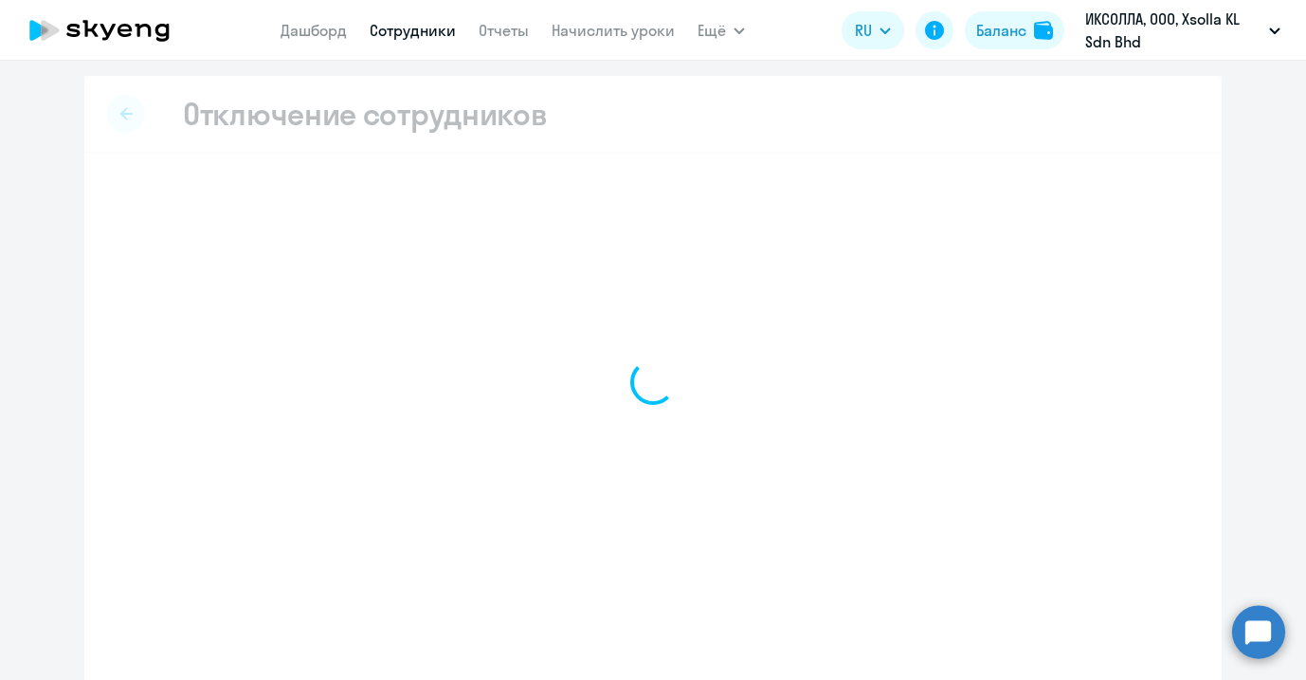
select select "all"
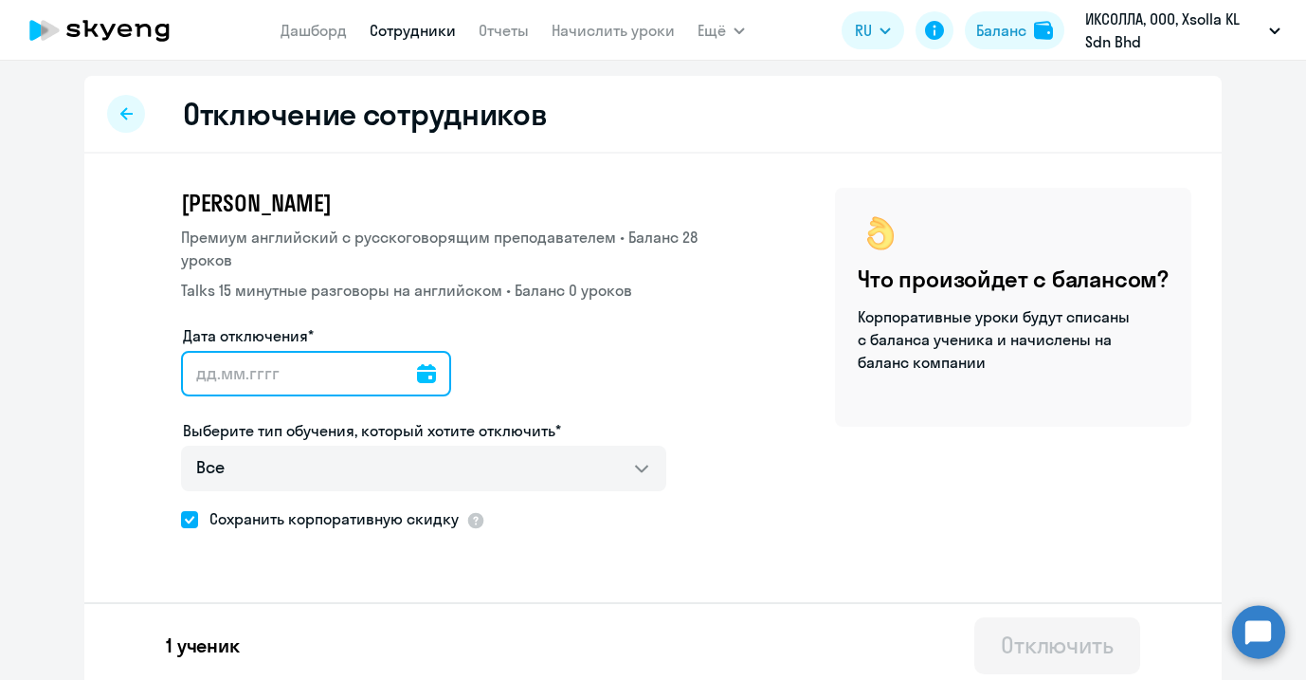
click at [240, 373] on input "Дата отключения*" at bounding box center [316, 373] width 270 height 45
type input "[DATE]"
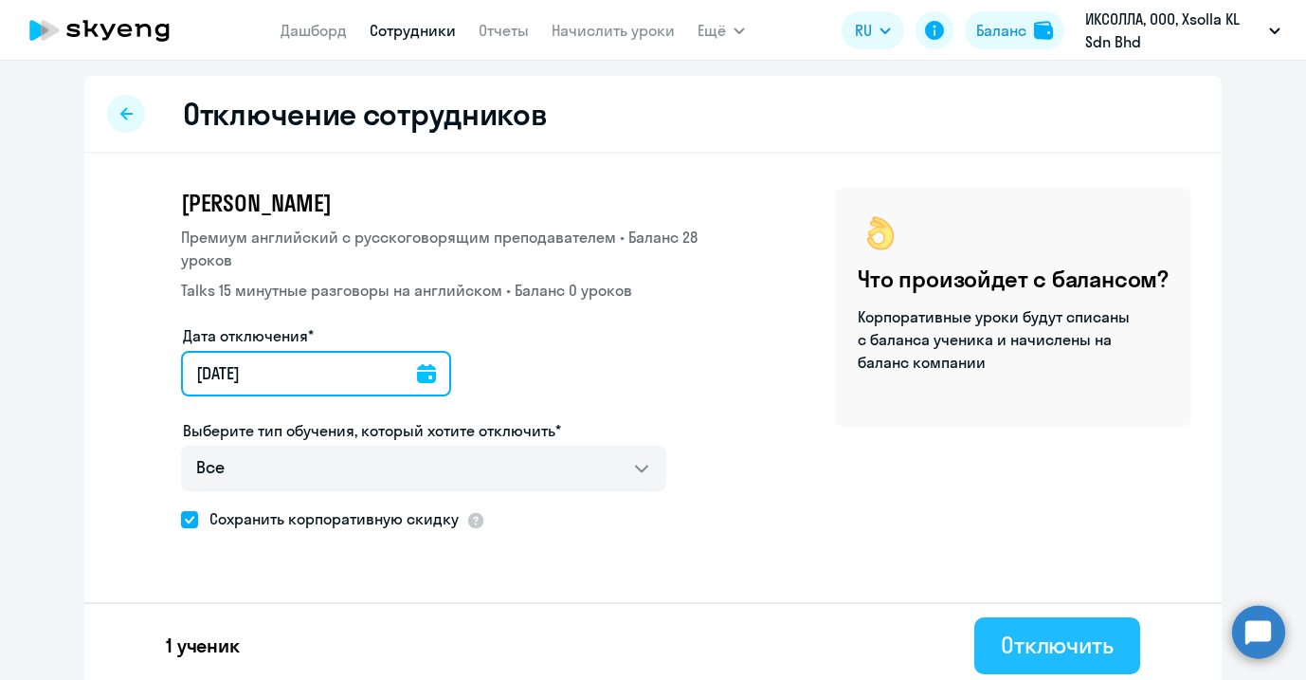
type input "[DATE]"
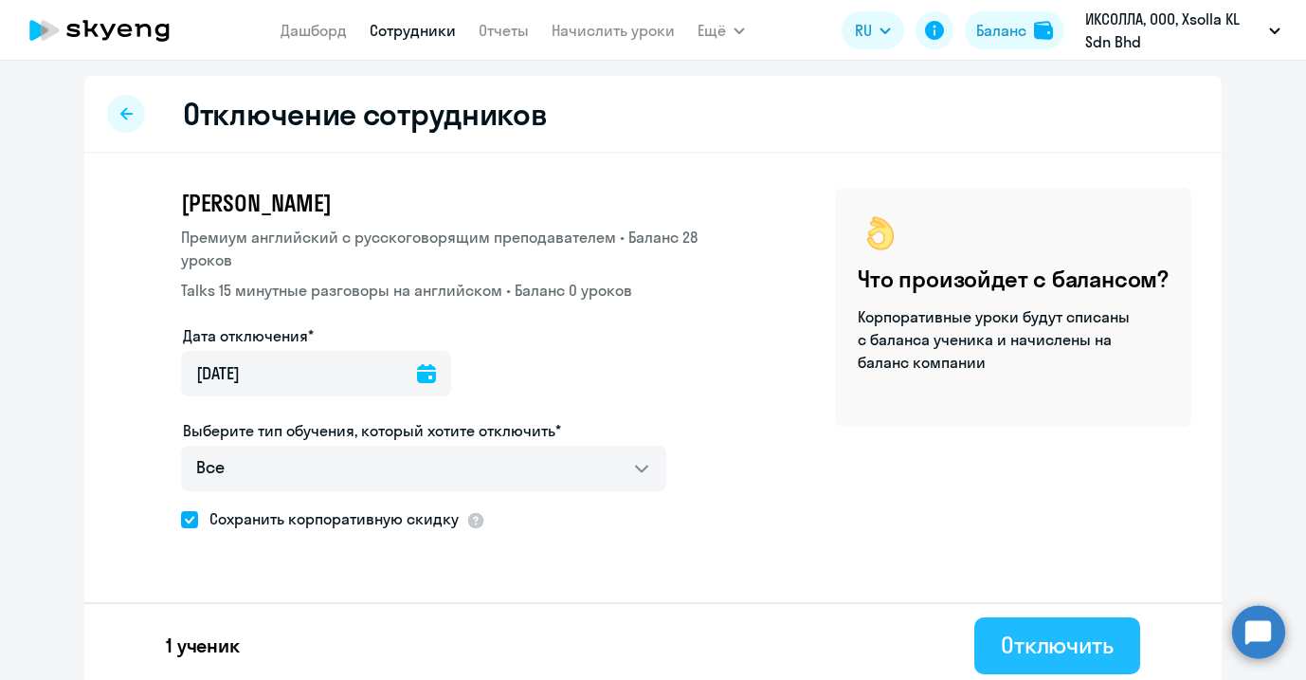
click at [1045, 637] on div "Отключить" at bounding box center [1057, 644] width 113 height 30
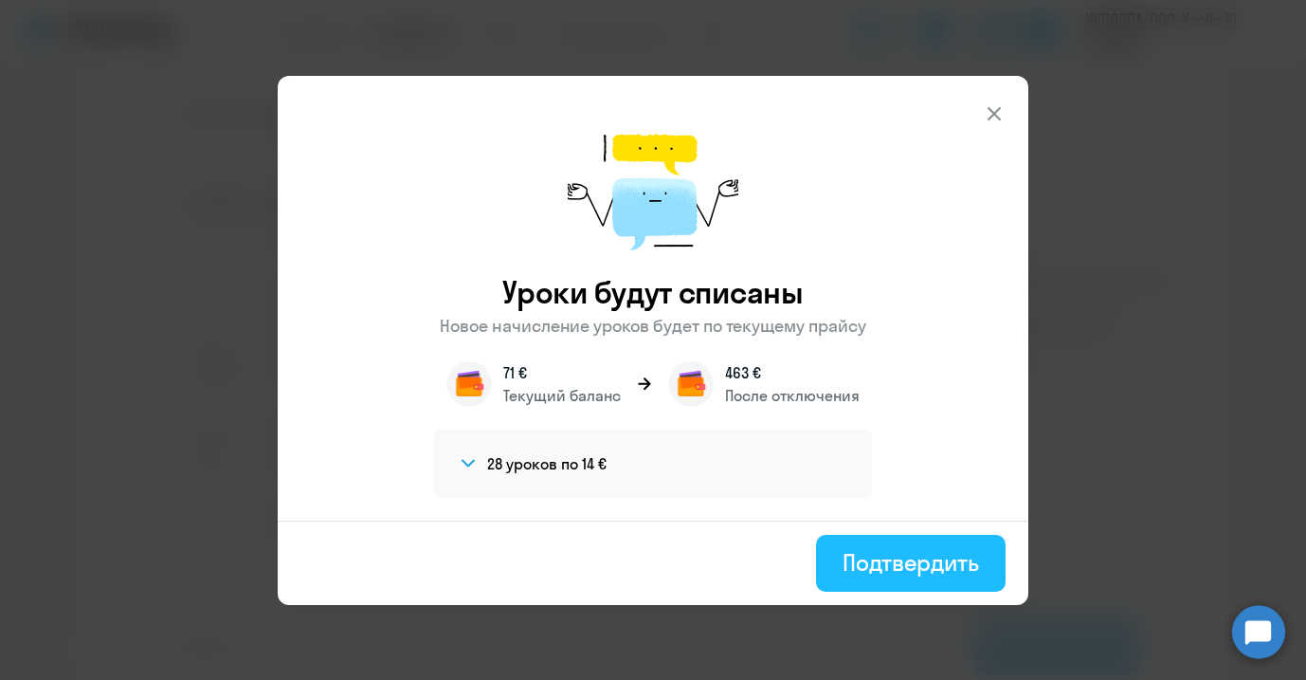
click at [854, 555] on div "Подтвердить" at bounding box center [911, 562] width 136 height 30
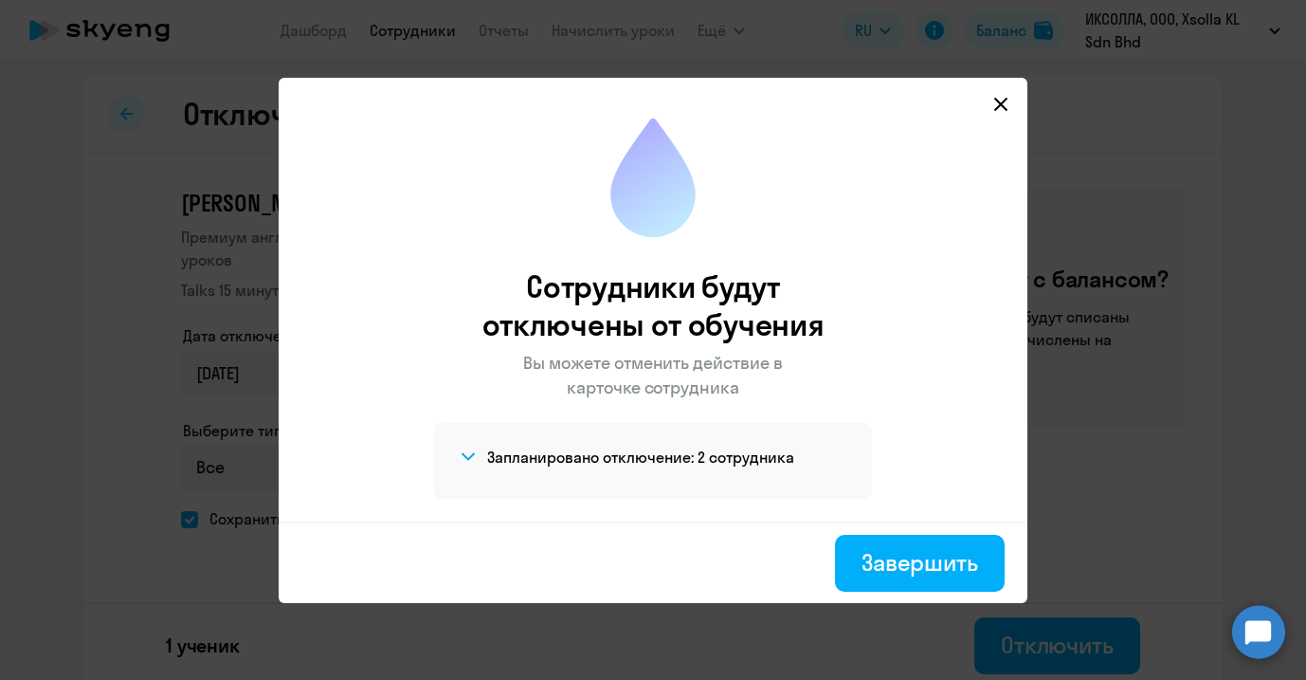
click at [904, 592] on div "Завершить" at bounding box center [653, 562] width 749 height 82
click at [902, 576] on div "Завершить" at bounding box center [920, 562] width 117 height 30
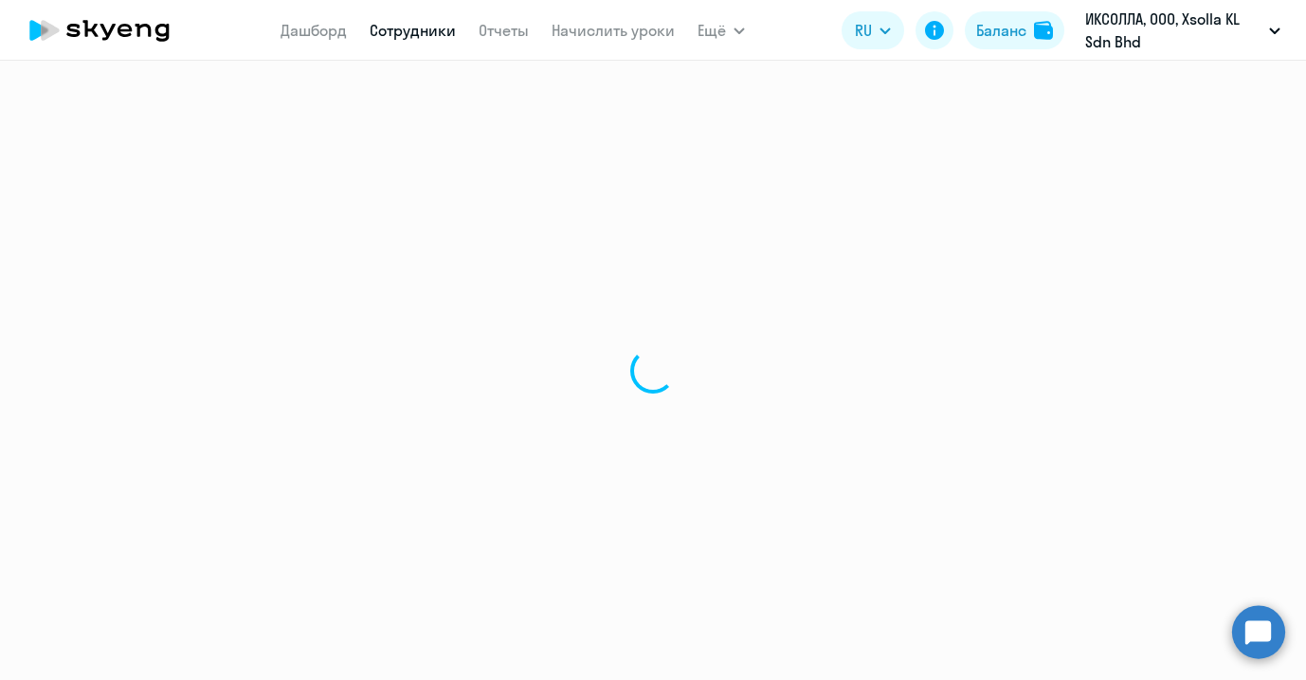
select select "30"
